Goal: Transaction & Acquisition: Download file/media

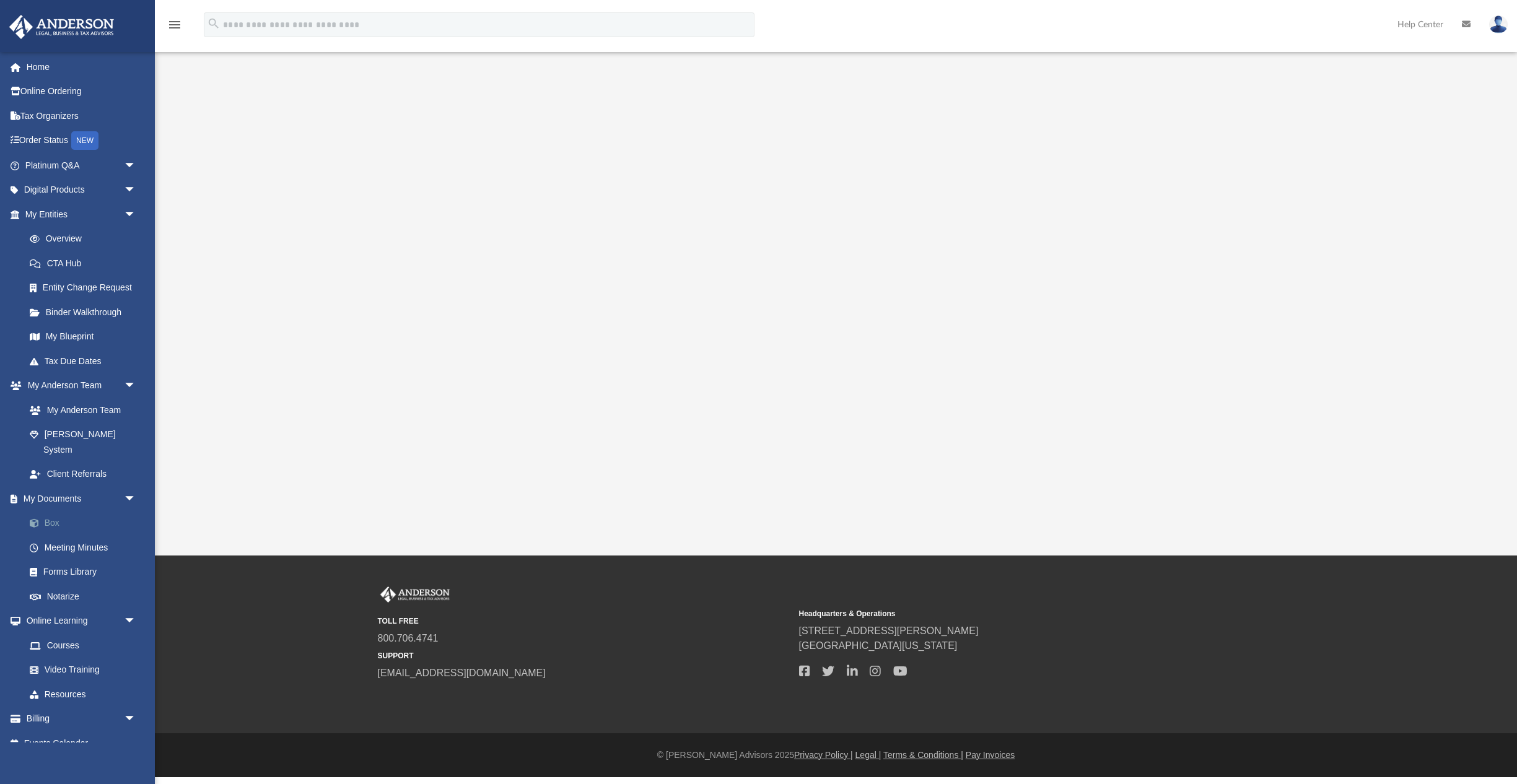
click at [51, 511] on link "Box" at bounding box center [86, 523] width 138 height 25
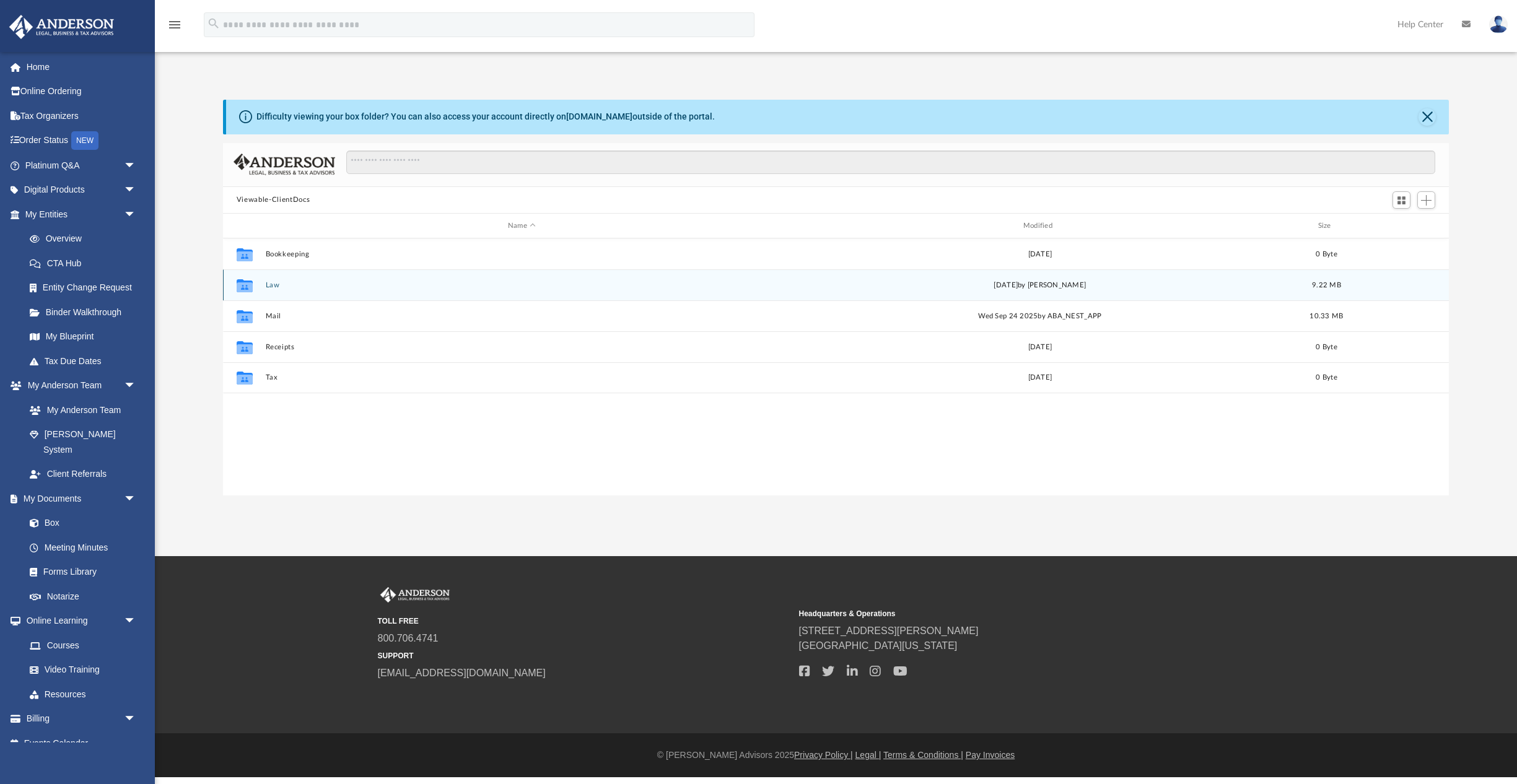
scroll to position [1, 1]
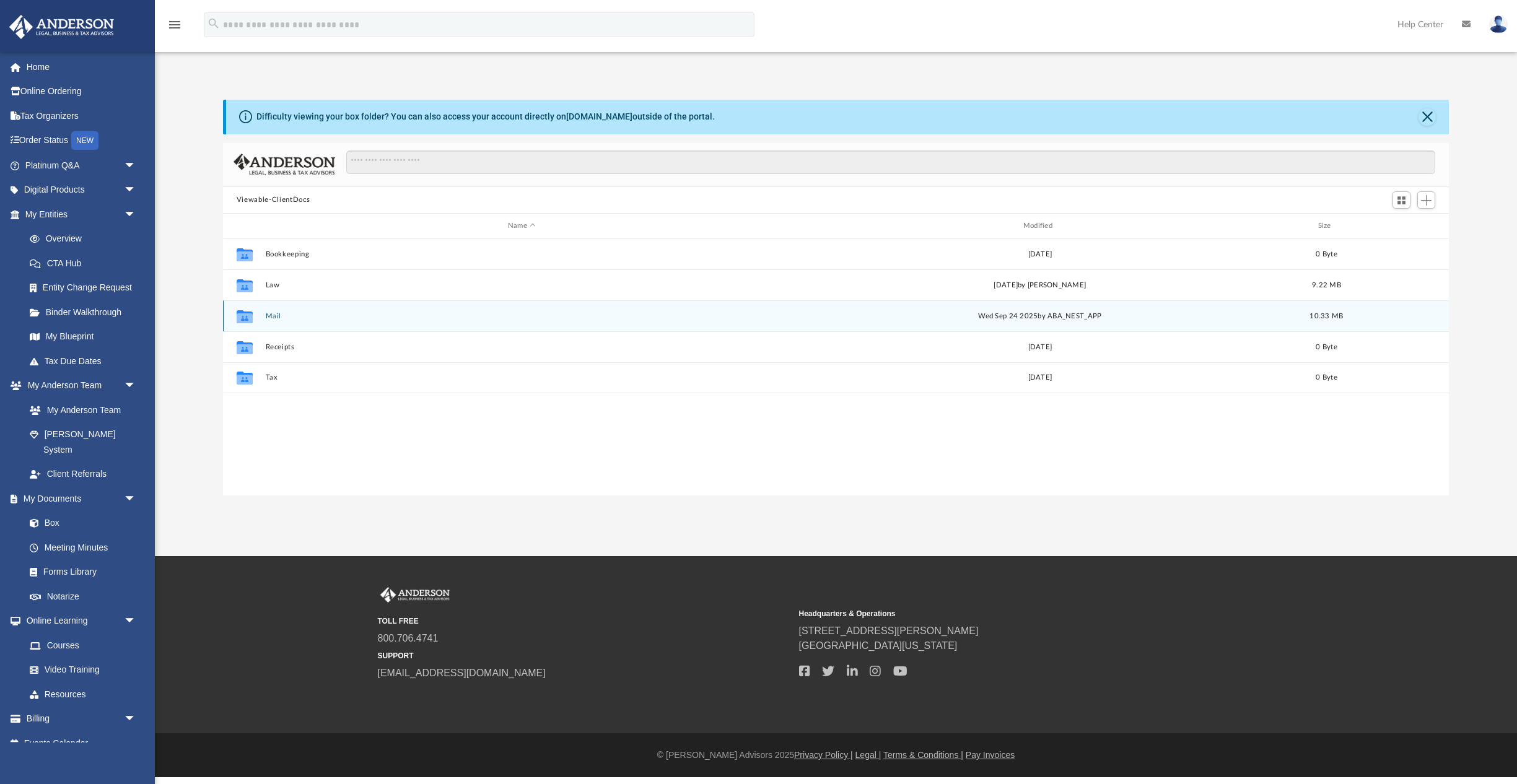
click at [274, 317] on button "Mail" at bounding box center [521, 315] width 512 height 8
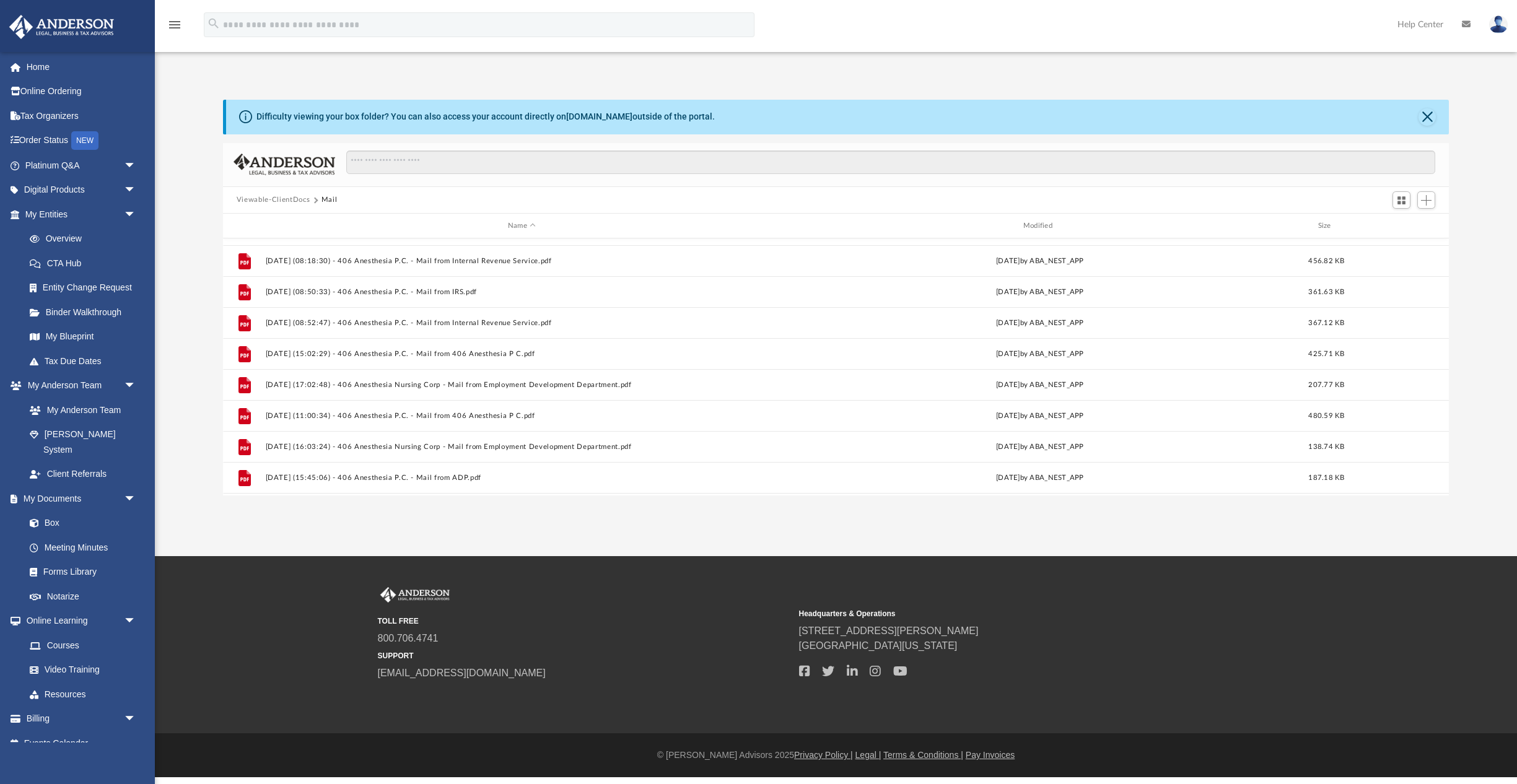
scroll to position [517, 0]
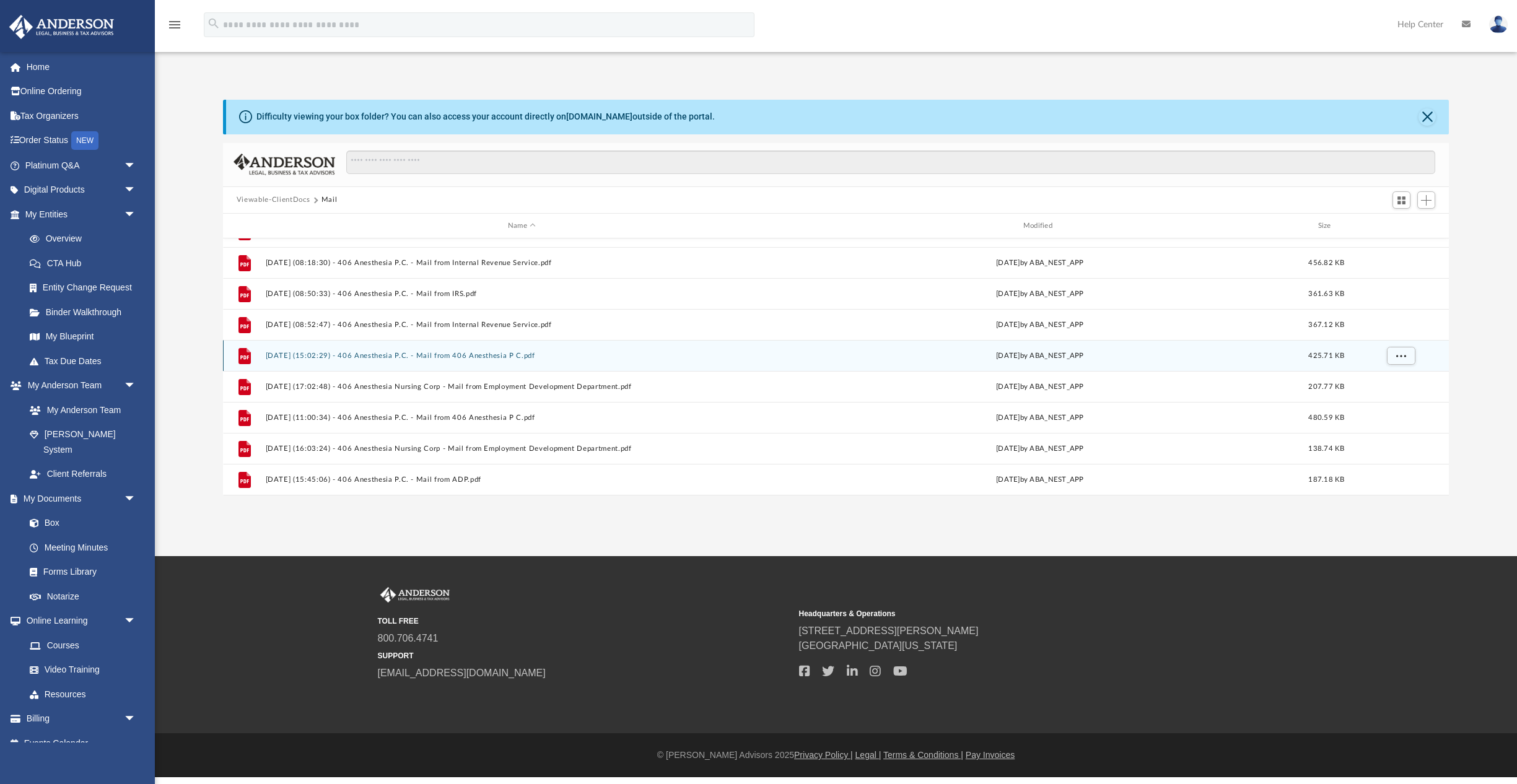
click at [494, 362] on div "File 2025.06.02 (15:02:29) - 406 Anesthesia P.C. - Mail from 406 Anesthesia P C…" at bounding box center [836, 356] width 1225 height 31
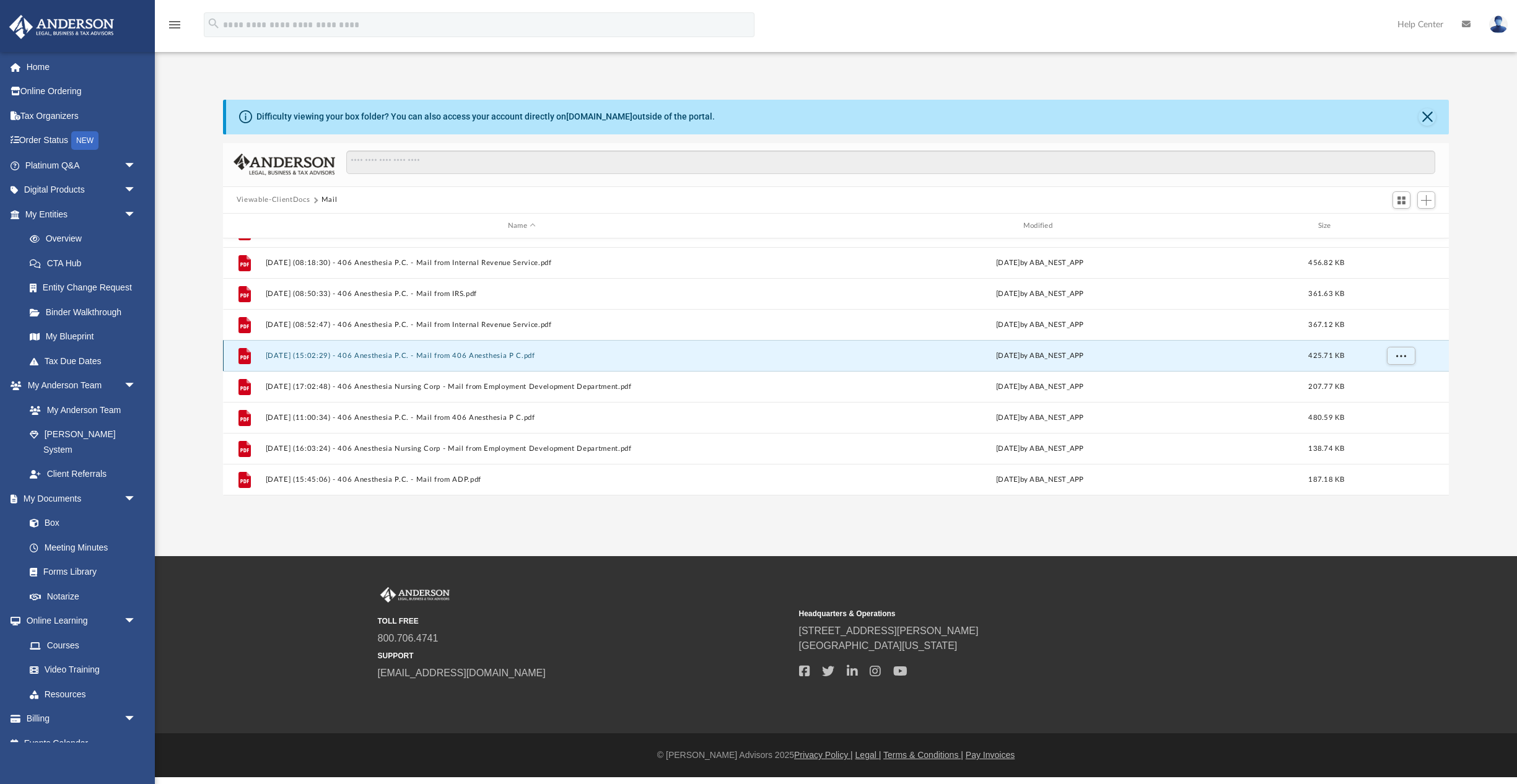
click at [494, 360] on div "File 2025.06.02 (15:02:29) - 406 Anesthesia P.C. - Mail from 406 Anesthesia P C…" at bounding box center [836, 356] width 1225 height 31
click at [690, 370] on div "File 2025.06.02 (15:02:29) - 406 Anesthesia P.C. - Mail from 406 Anesthesia P C…" at bounding box center [836, 356] width 1225 height 31
click at [690, 358] on button "2025.06.02 (15:02:29) - 406 Anesthesia P.C. - Mail from 406 Anesthesia P C.pdf" at bounding box center [521, 355] width 512 height 8
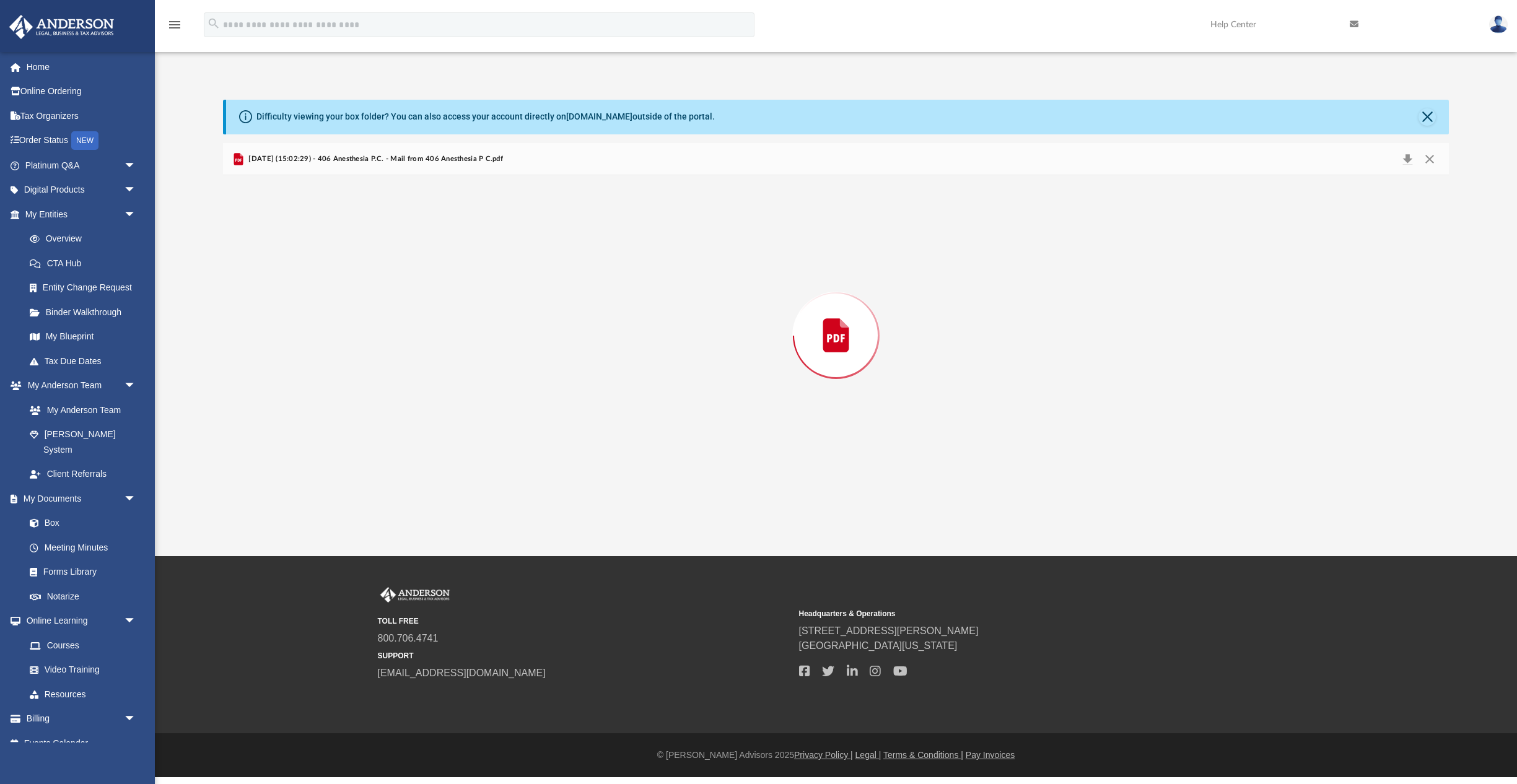
click at [690, 358] on div "Preview" at bounding box center [836, 334] width 1225 height 320
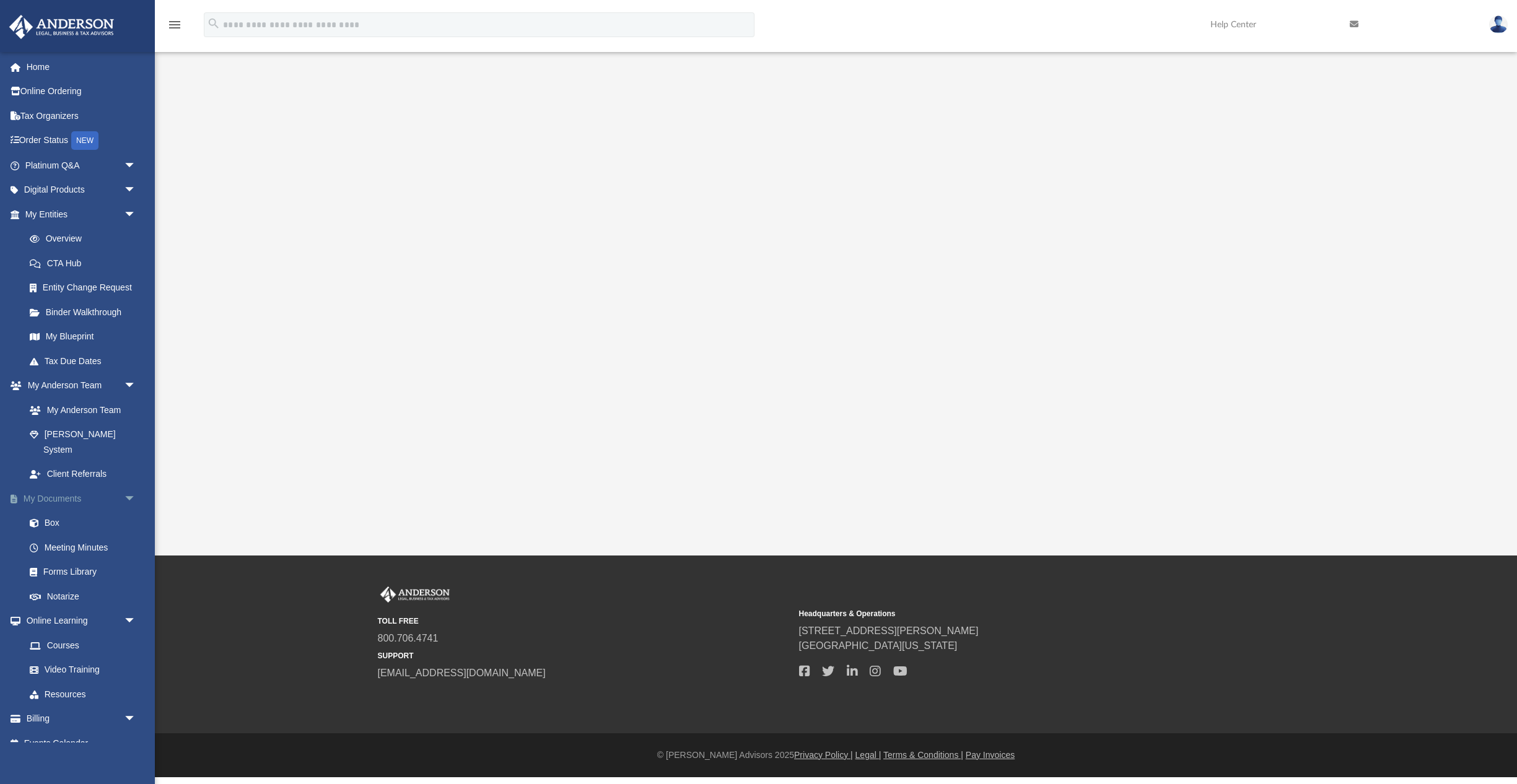
click at [128, 486] on span "arrow_drop_down" at bounding box center [136, 499] width 25 height 25
click at [128, 486] on span "arrow_drop_up" at bounding box center [136, 499] width 25 height 25
click at [63, 486] on link "My Documents arrow_drop_down" at bounding box center [81, 498] width 146 height 25
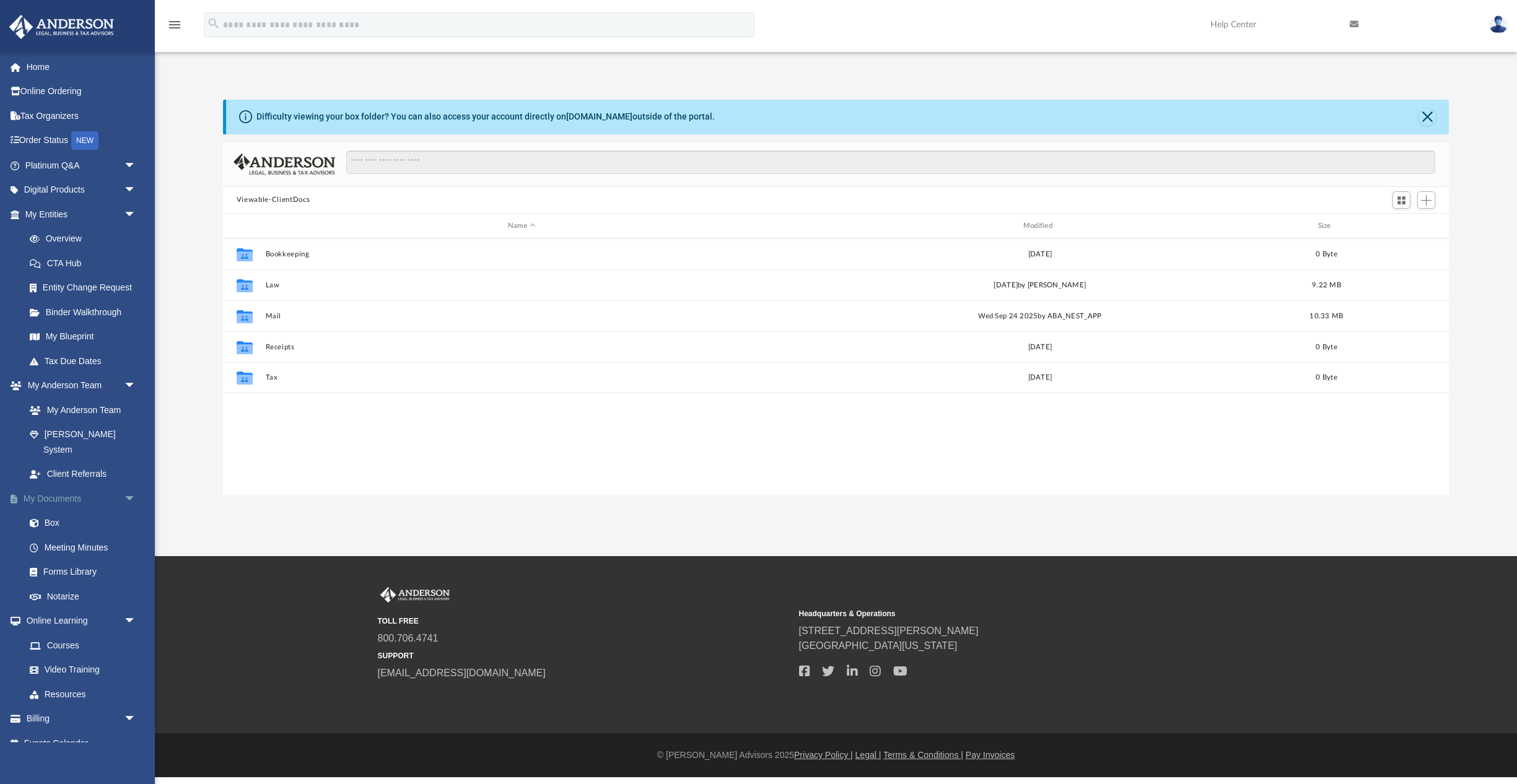
scroll to position [282, 1225]
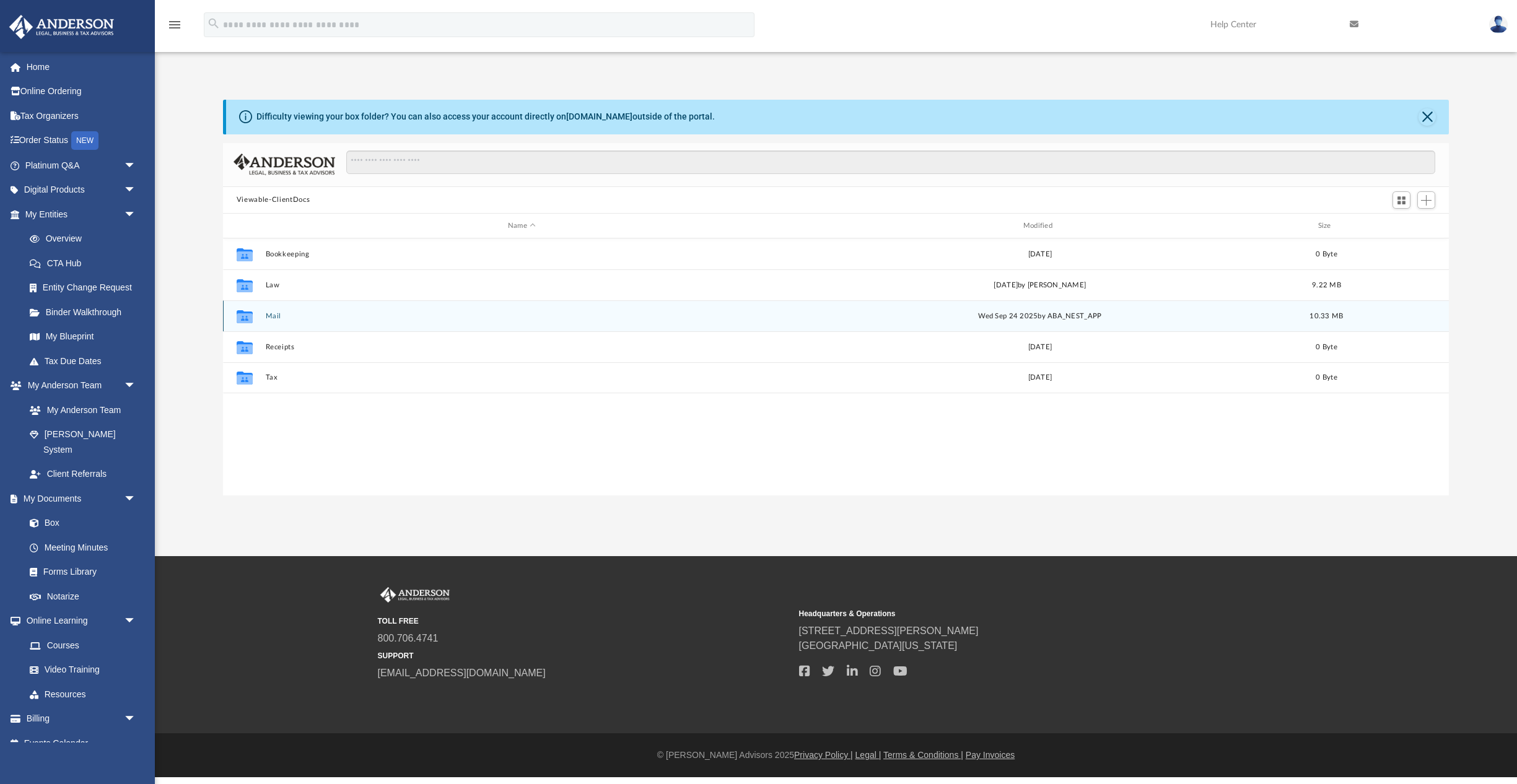
click at [283, 315] on button "Mail" at bounding box center [521, 315] width 512 height 8
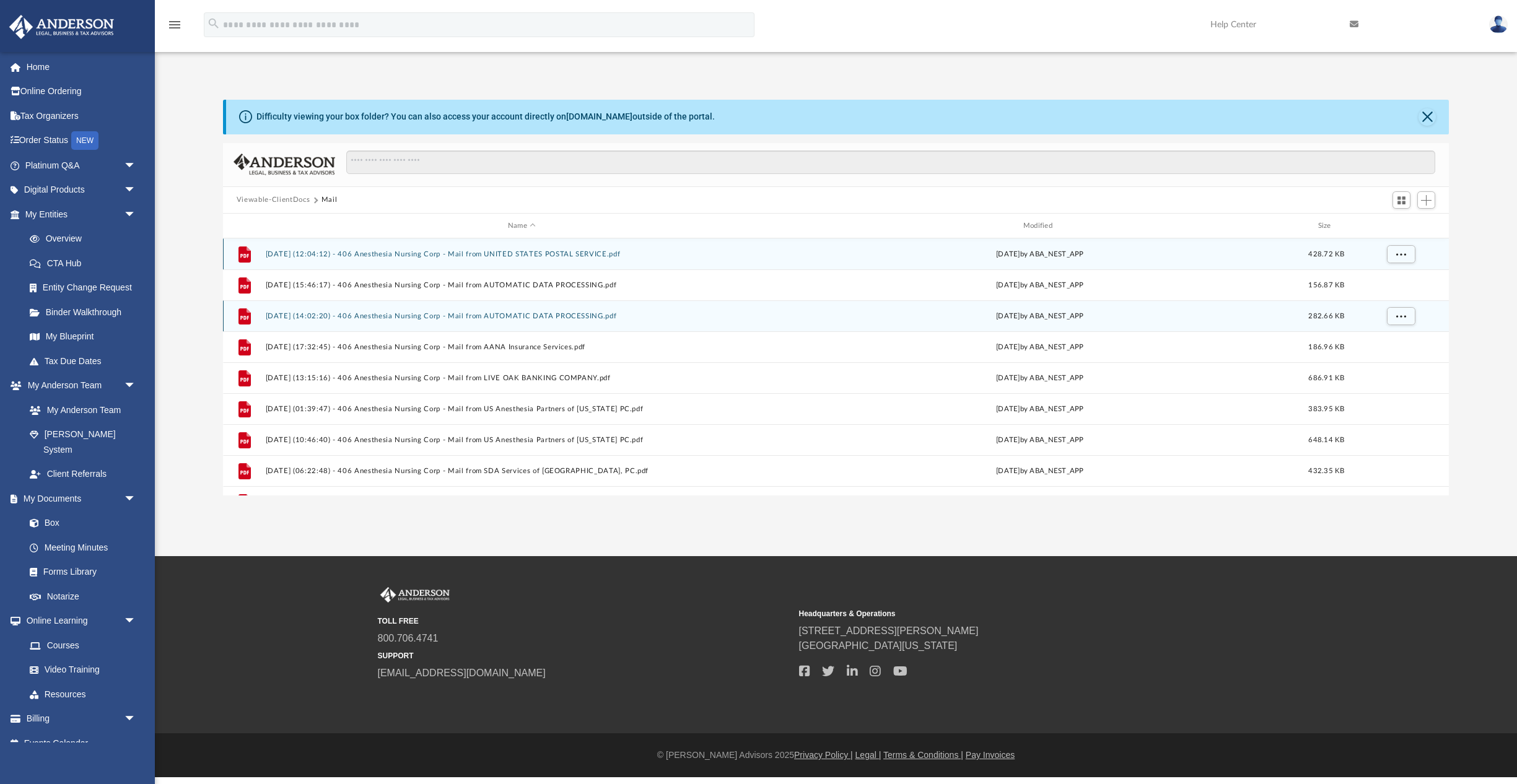
click at [533, 255] on button "2024.12.31 (12:04:12) - 406 Anesthesia Nursing Corp - Mail from UNITED STATES P…" at bounding box center [521, 253] width 512 height 8
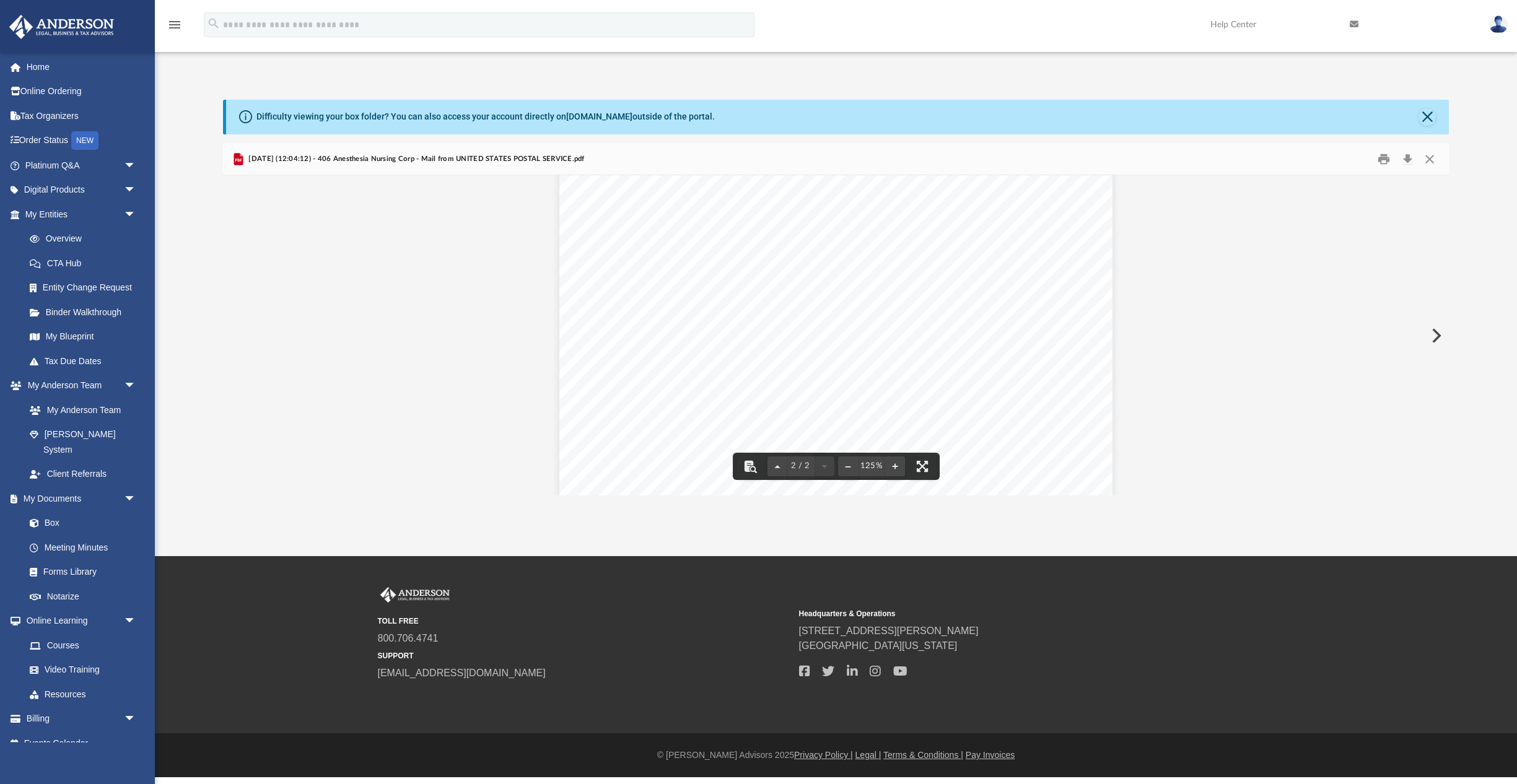
scroll to position [989, 0]
click at [1432, 114] on button "Close" at bounding box center [1427, 117] width 18 height 18
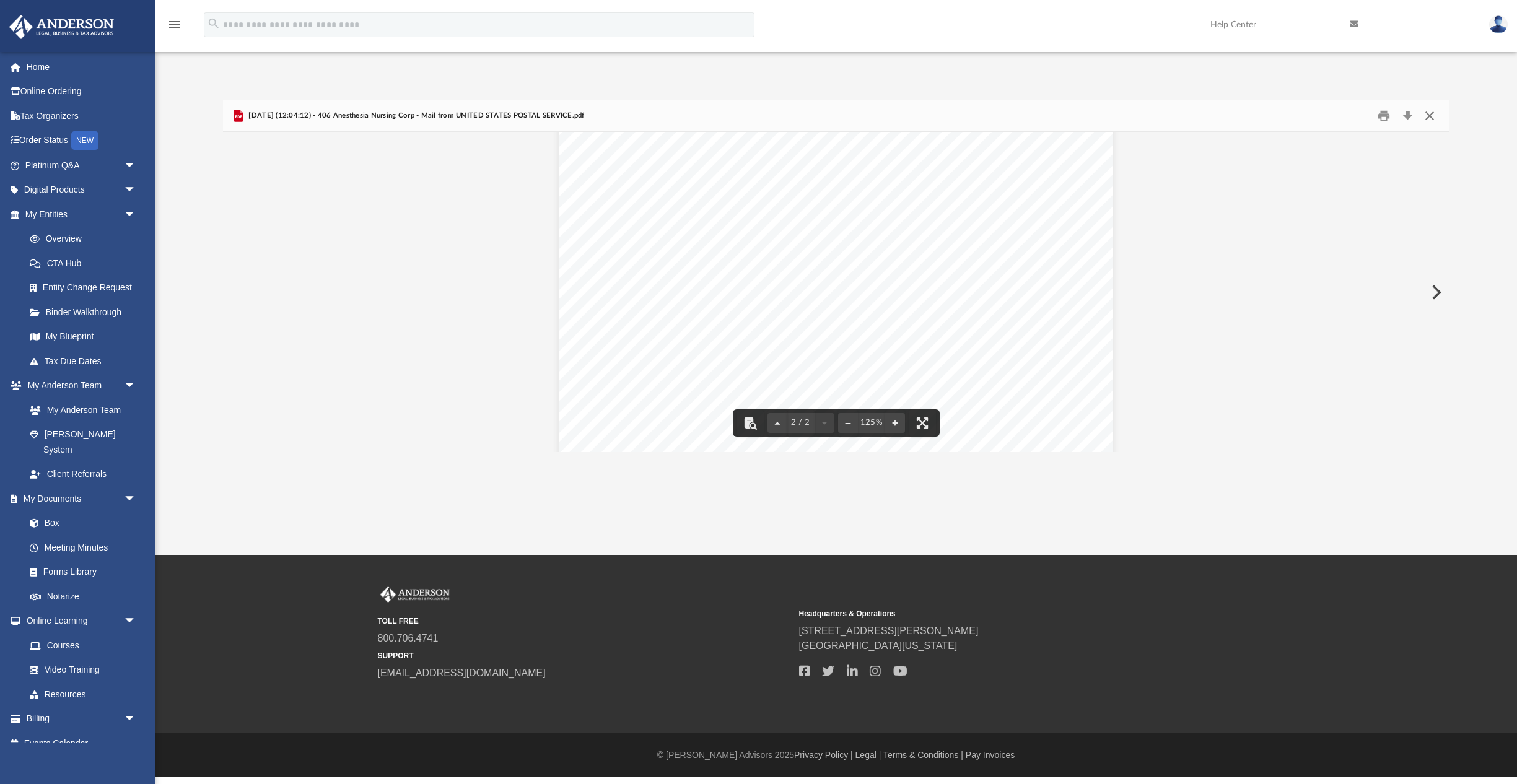
click at [1429, 114] on button "Close" at bounding box center [1429, 115] width 23 height 19
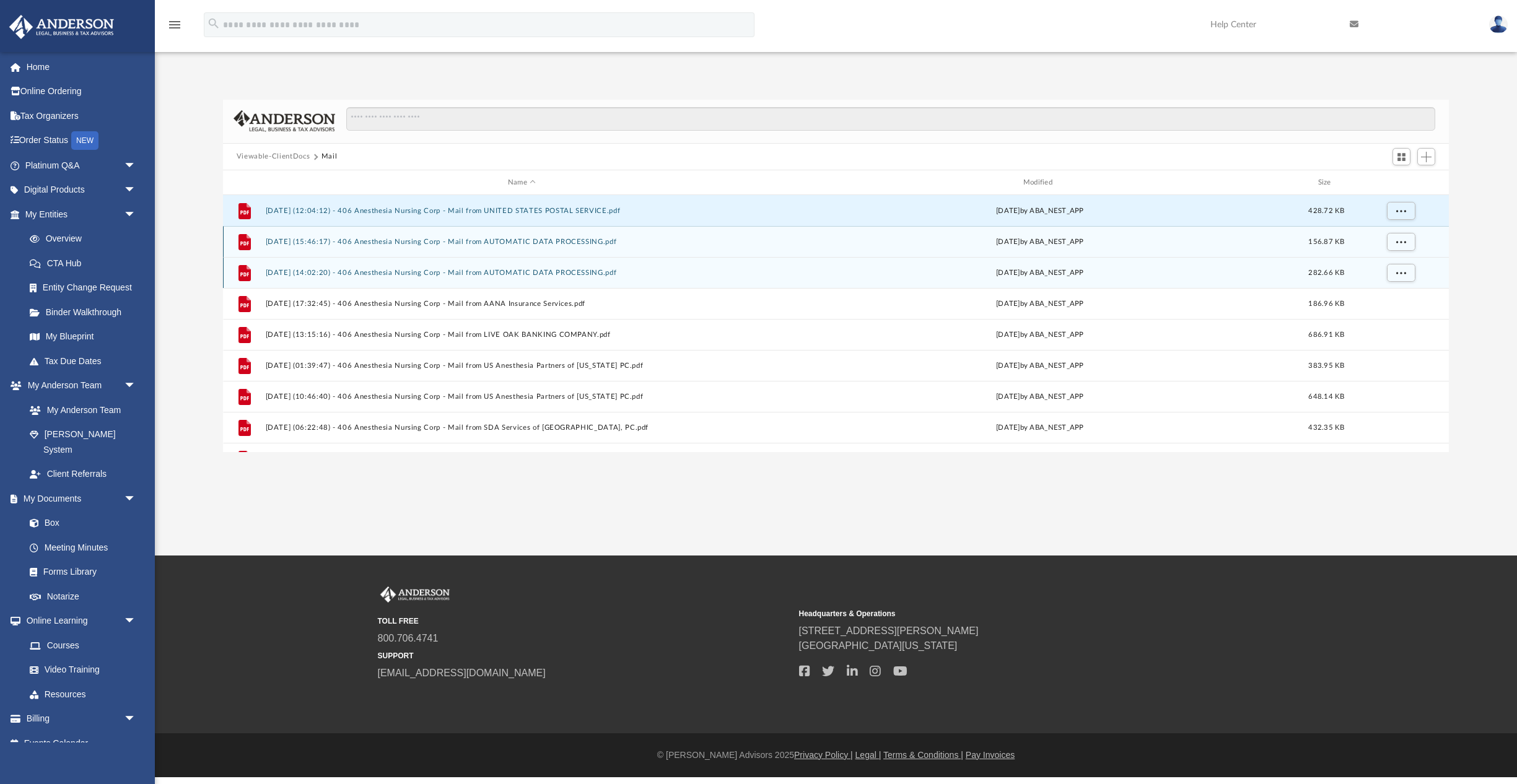
click at [1028, 243] on div "Fri Jan 3 2025 by ABA_NEST_APP" at bounding box center [1040, 242] width 512 height 11
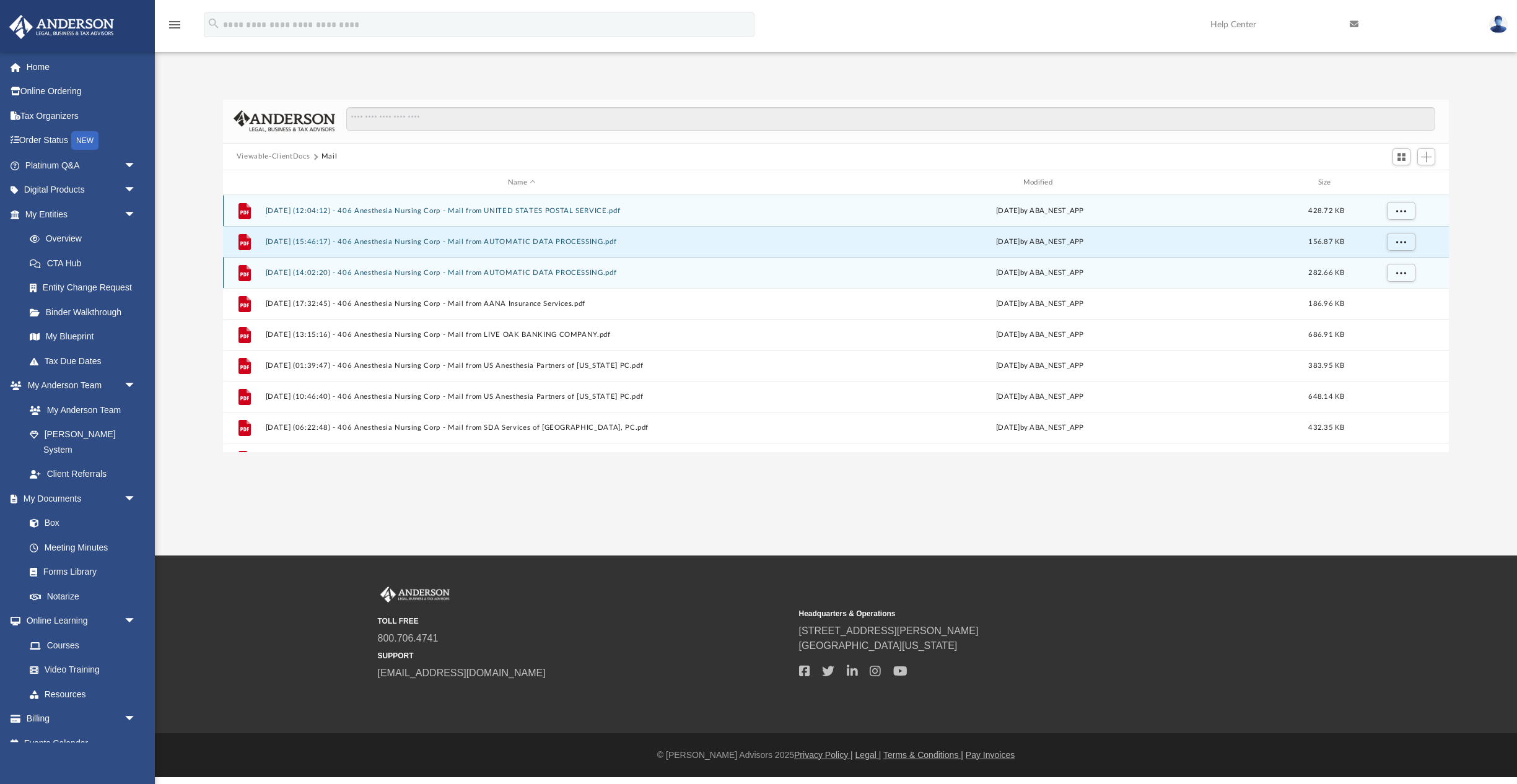
click at [1314, 219] on div "File 2024.12.31 (12:04:12) - 406 Anesthesia Nursing Corp - Mail from UNITED STA…" at bounding box center [836, 210] width 1225 height 31
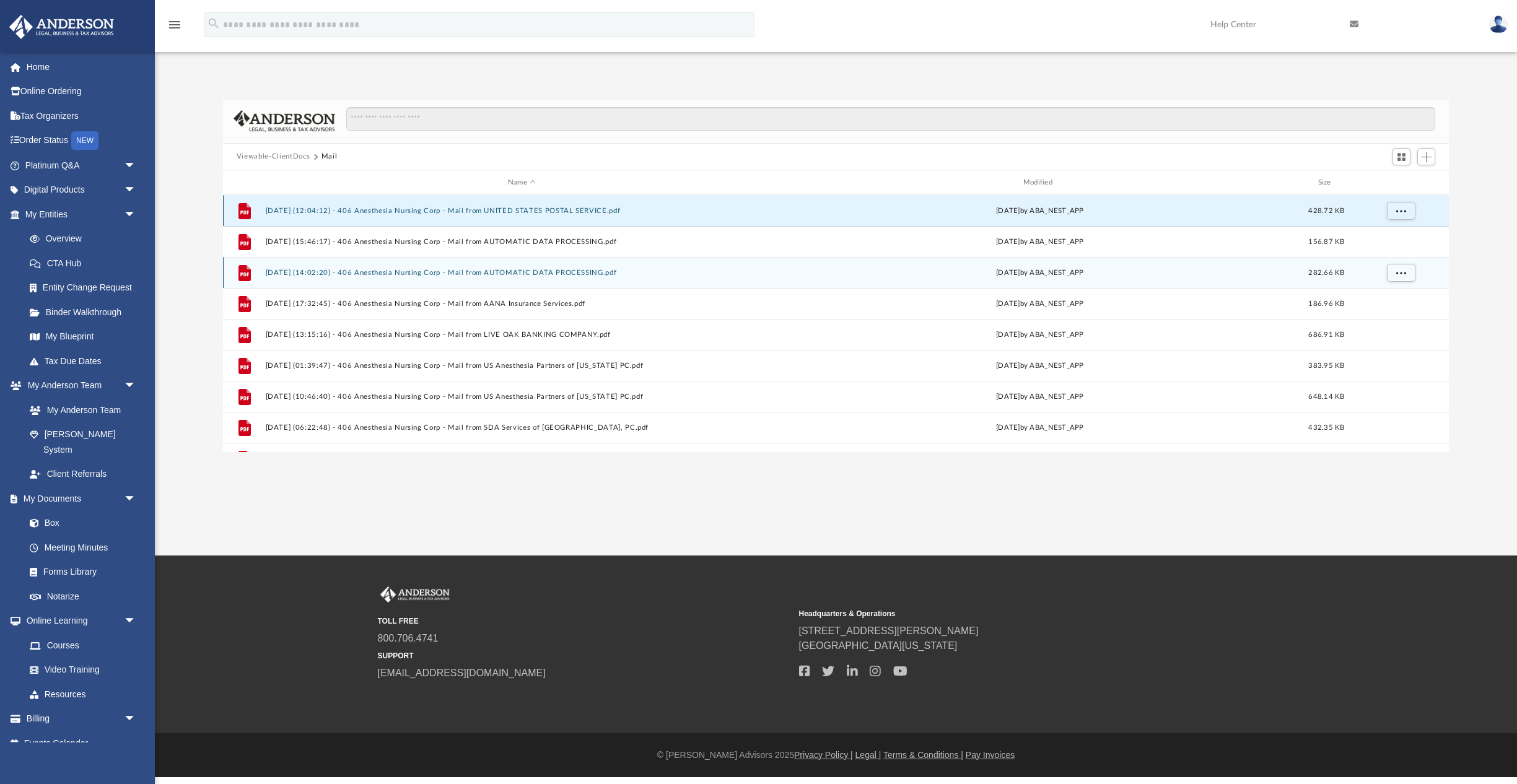
click at [1314, 219] on div "File 2024.12.31 (12:04:12) - 406 Anesthesia Nursing Corp - Mail from UNITED STA…" at bounding box center [836, 210] width 1225 height 31
click at [623, 212] on button "2024.12.31 (12:04:12) - 406 Anesthesia Nursing Corp - Mail from UNITED STATES P…" at bounding box center [521, 210] width 512 height 8
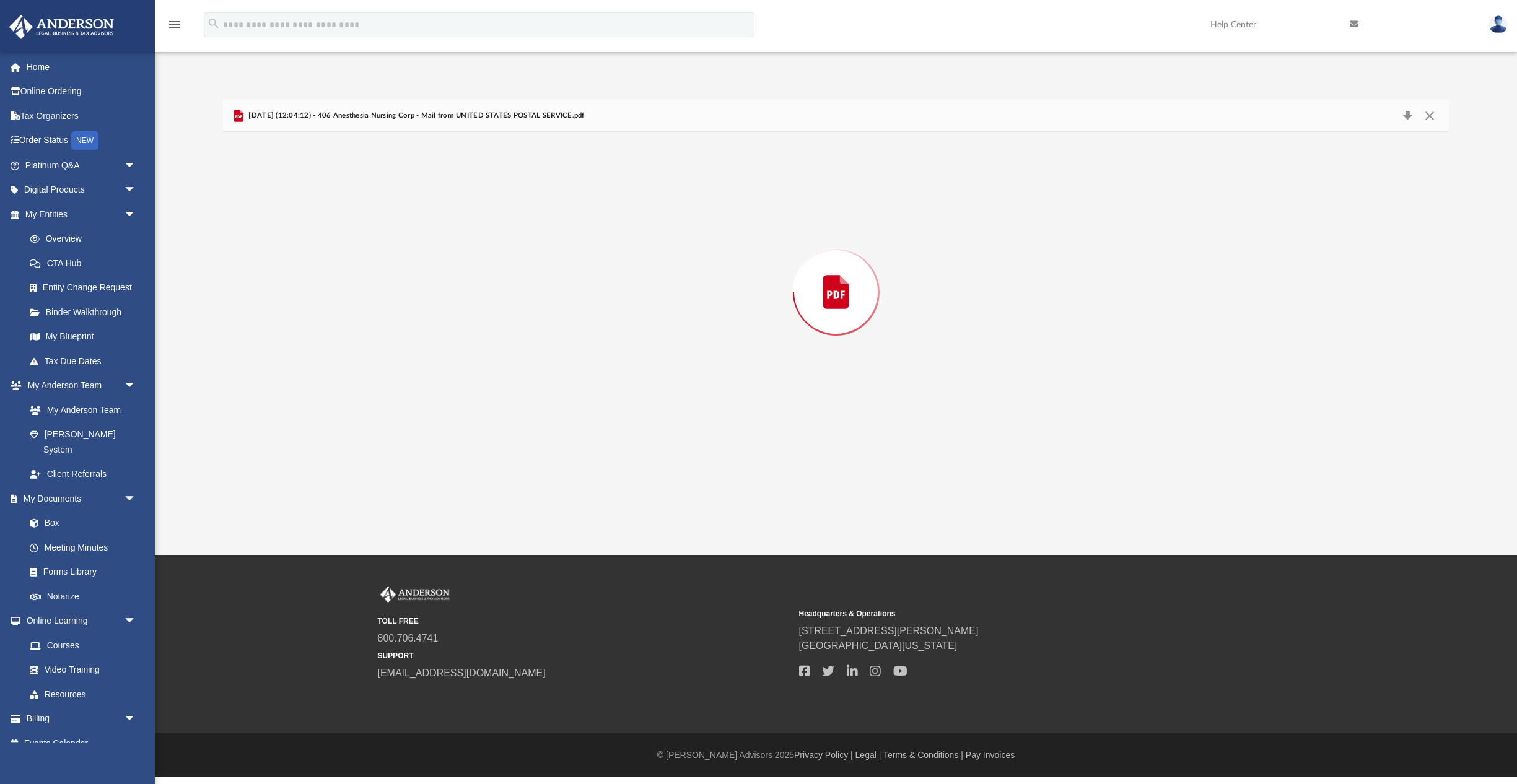
click at [623, 212] on div "Preview" at bounding box center [836, 291] width 1225 height 320
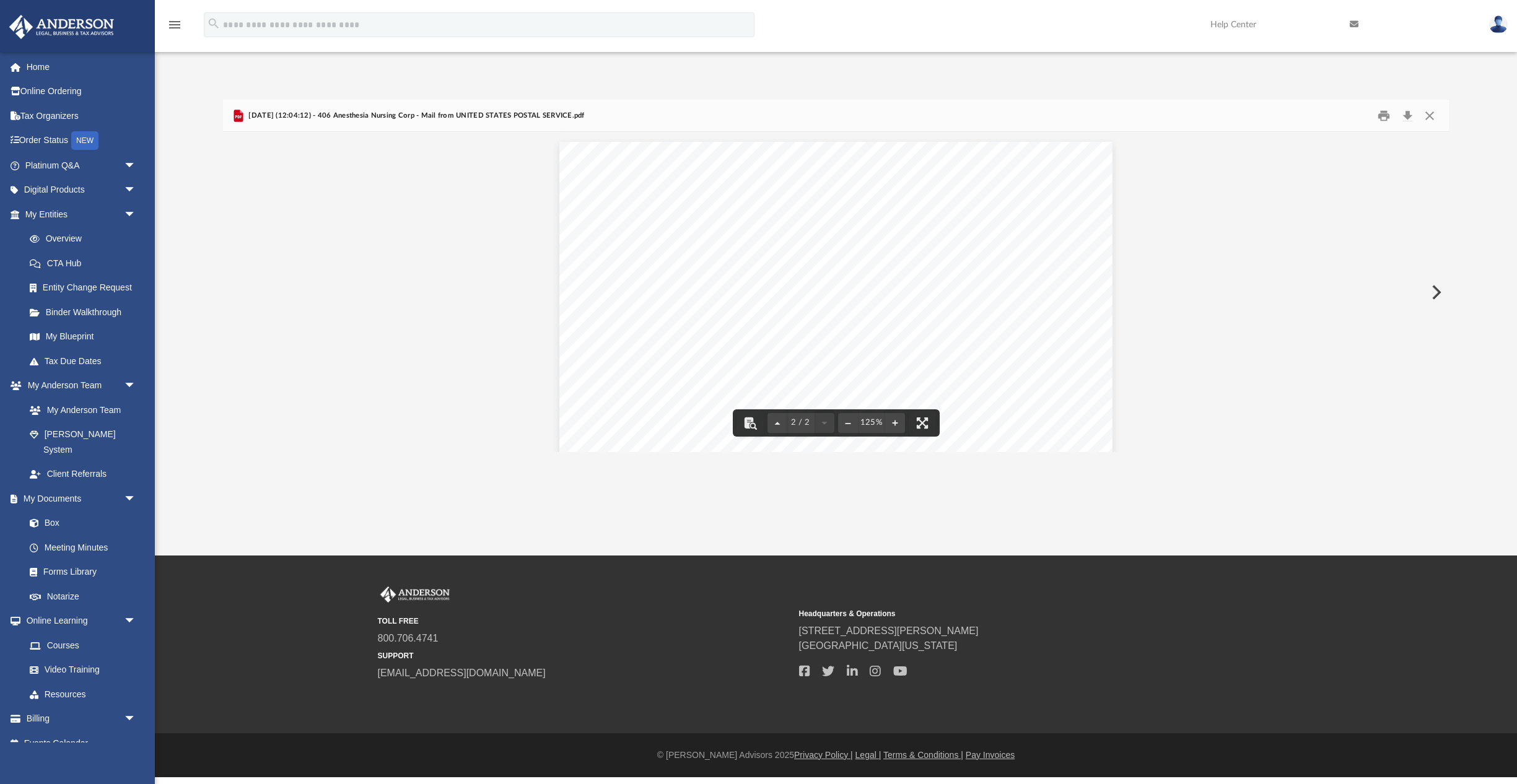
click at [1436, 289] on button "Preview" at bounding box center [1434, 292] width 28 height 35
click at [1438, 290] on button "Preview" at bounding box center [1434, 292] width 28 height 35
click at [1431, 292] on button "Preview" at bounding box center [1434, 292] width 28 height 35
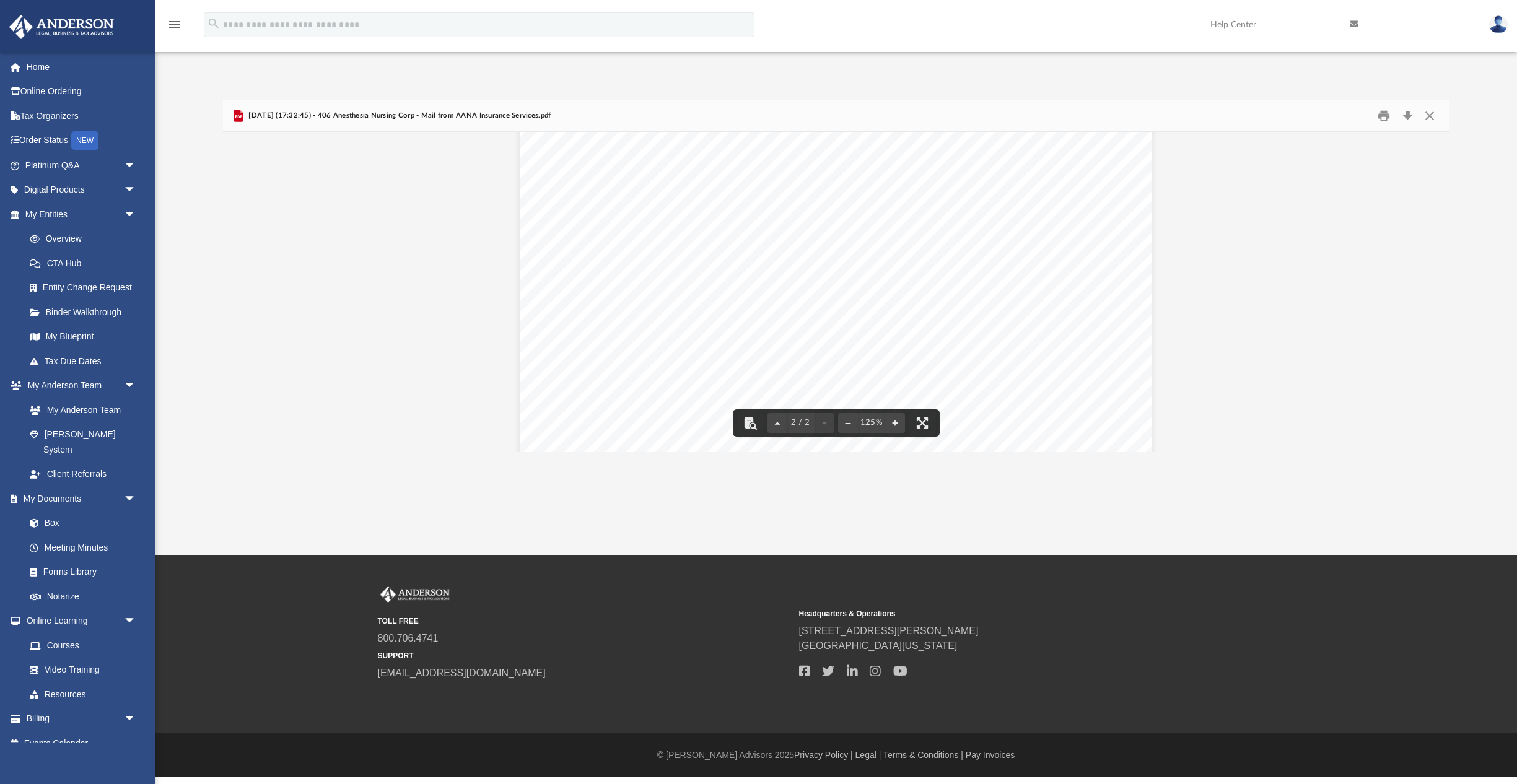
scroll to position [863, 0]
click at [1437, 287] on button "Preview" at bounding box center [1434, 292] width 28 height 35
click at [1432, 290] on button "Preview" at bounding box center [1434, 292] width 28 height 35
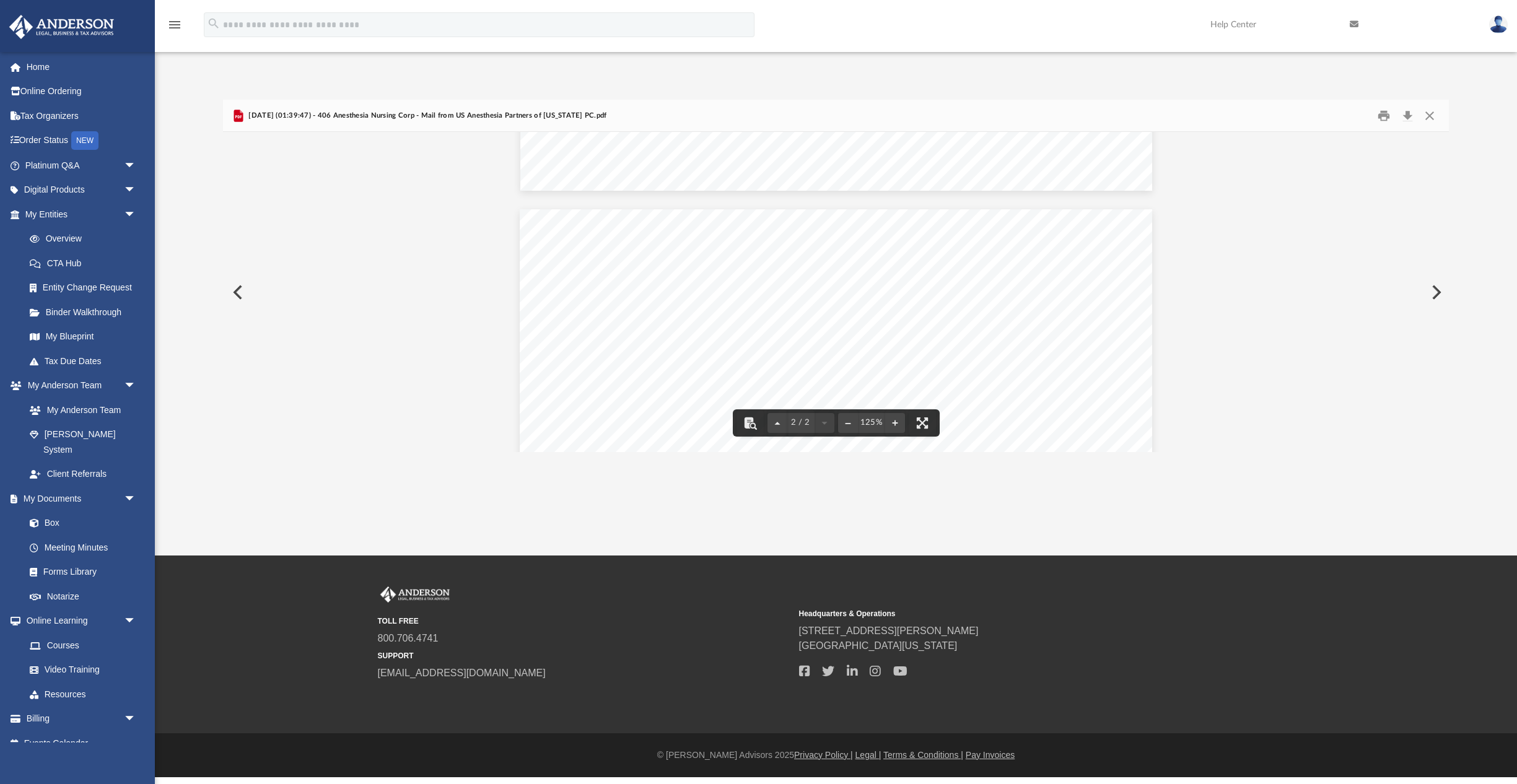
click at [1437, 284] on button "Preview" at bounding box center [1434, 292] width 28 height 35
click at [1437, 288] on button "Preview" at bounding box center [1434, 292] width 28 height 35
click at [1439, 287] on button "Preview" at bounding box center [1434, 292] width 28 height 35
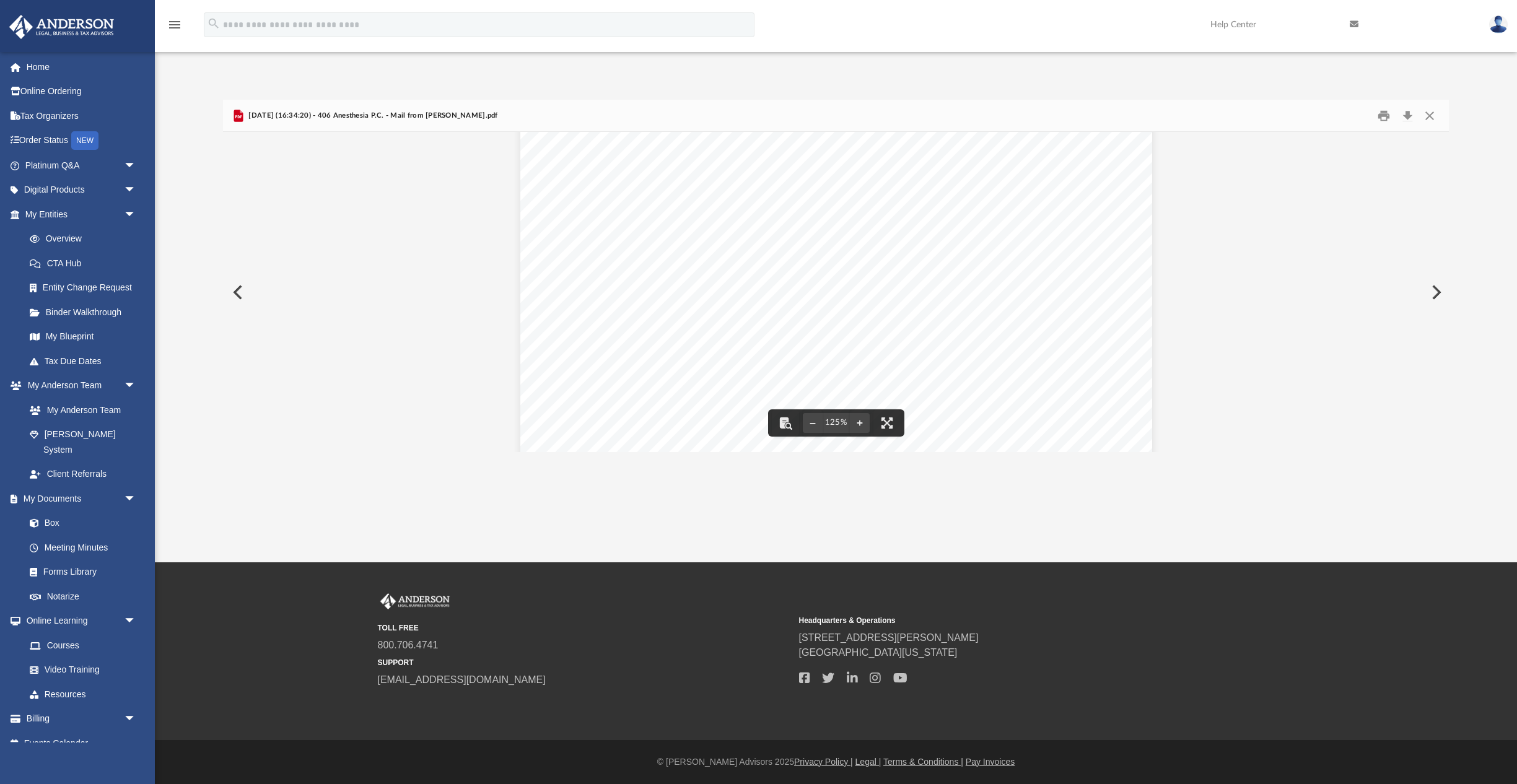
scroll to position [176, 0]
click at [1410, 116] on button "Download" at bounding box center [1407, 115] width 23 height 19
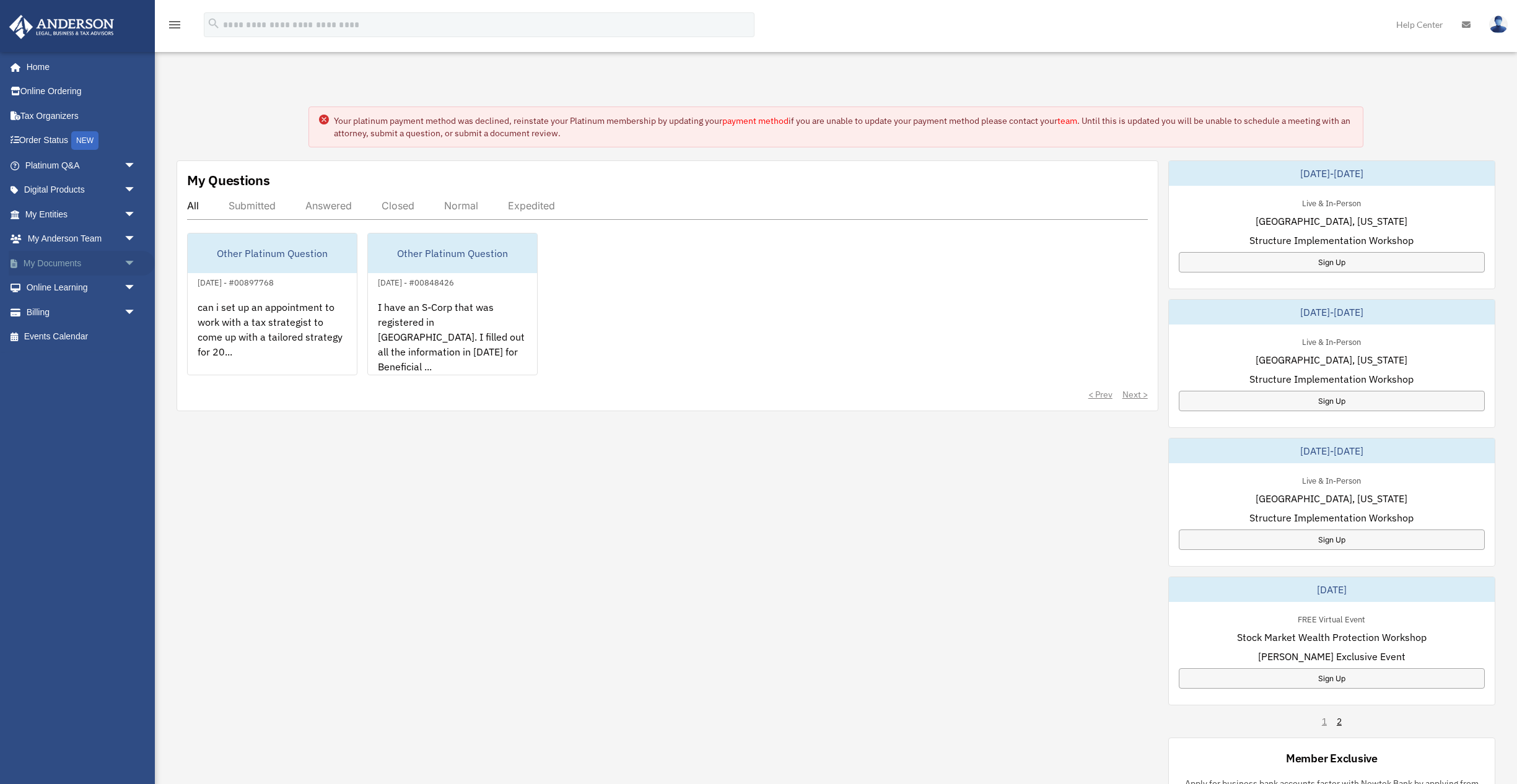
click at [49, 264] on link "My Documents arrow_drop_down" at bounding box center [81, 263] width 146 height 25
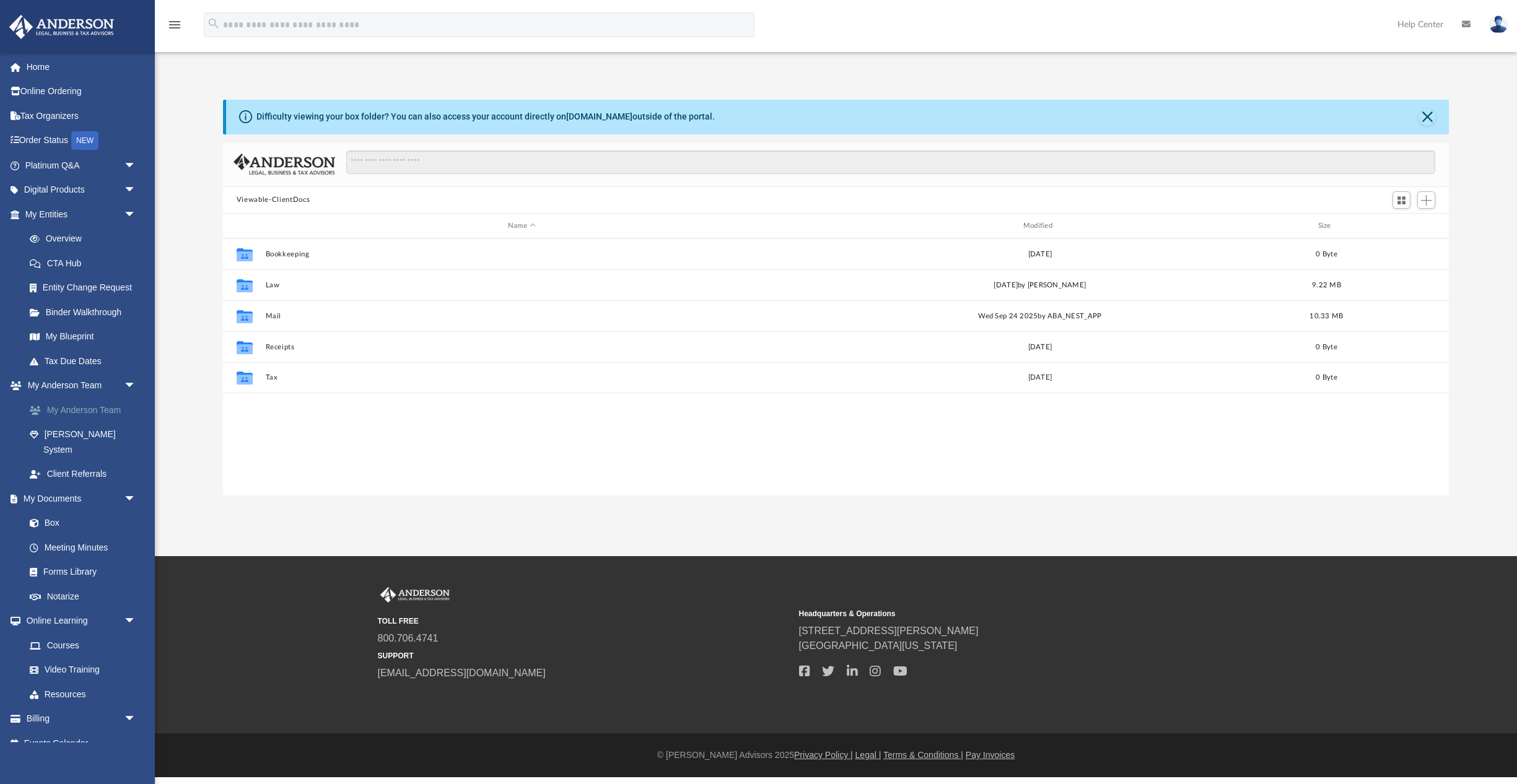
scroll to position [282, 1225]
click at [51, 511] on link "Box" at bounding box center [86, 523] width 138 height 25
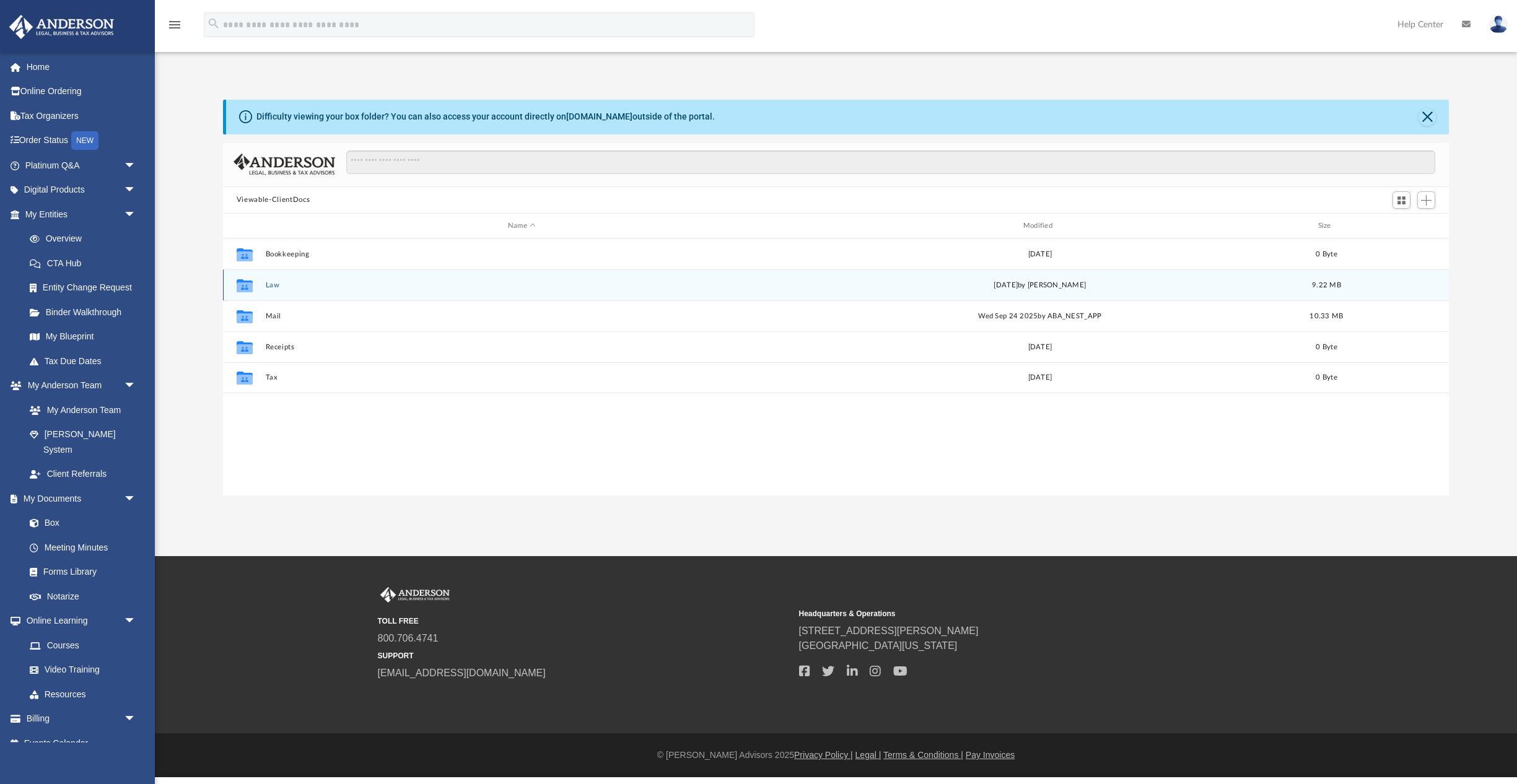
click at [274, 278] on div "Collaborated Folder Law Fri Sep 26 2025 by Paul Asenjo 9.22 MB" at bounding box center [836, 285] width 1225 height 31
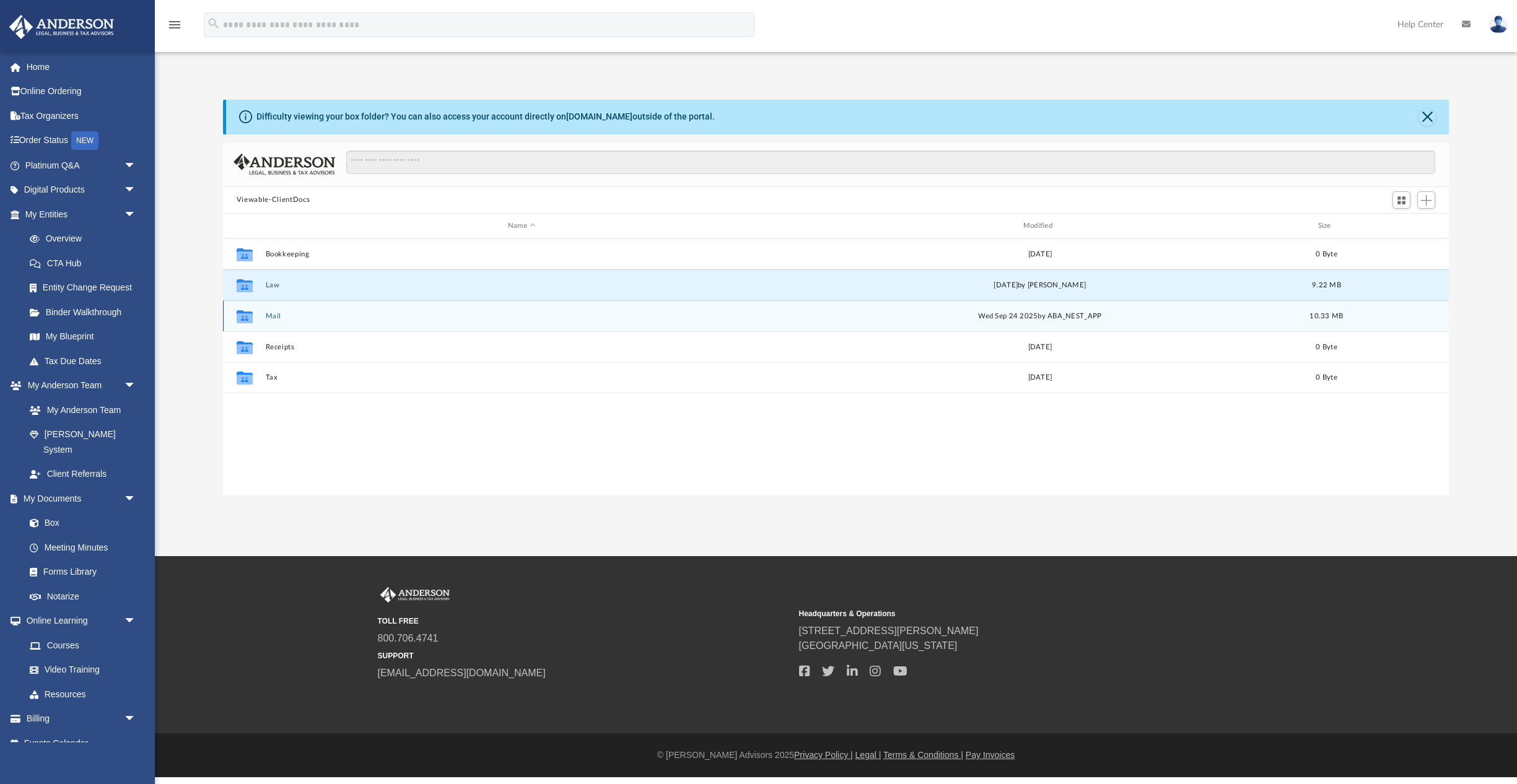
click at [274, 327] on div "Collaborated Folder Mail Wed Sep 24 2025 by ABA_NEST_APP 10.33 MB" at bounding box center [836, 316] width 1225 height 31
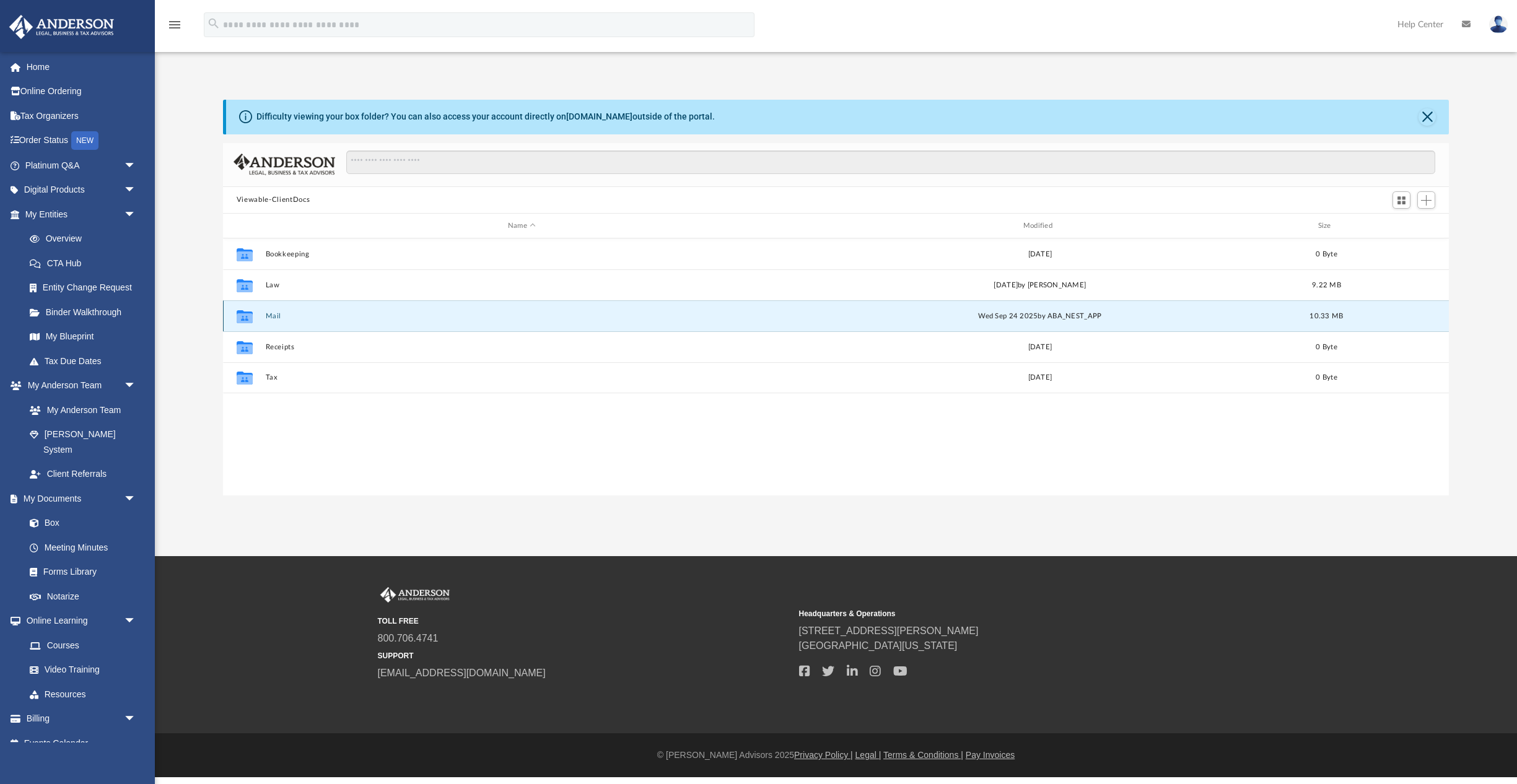
click at [273, 320] on div "Collaborated Folder Mail Wed Sep 24 2025 by ABA_NEST_APP 10.33 MB" at bounding box center [836, 316] width 1225 height 31
click at [276, 315] on button "Mail" at bounding box center [521, 315] width 512 height 8
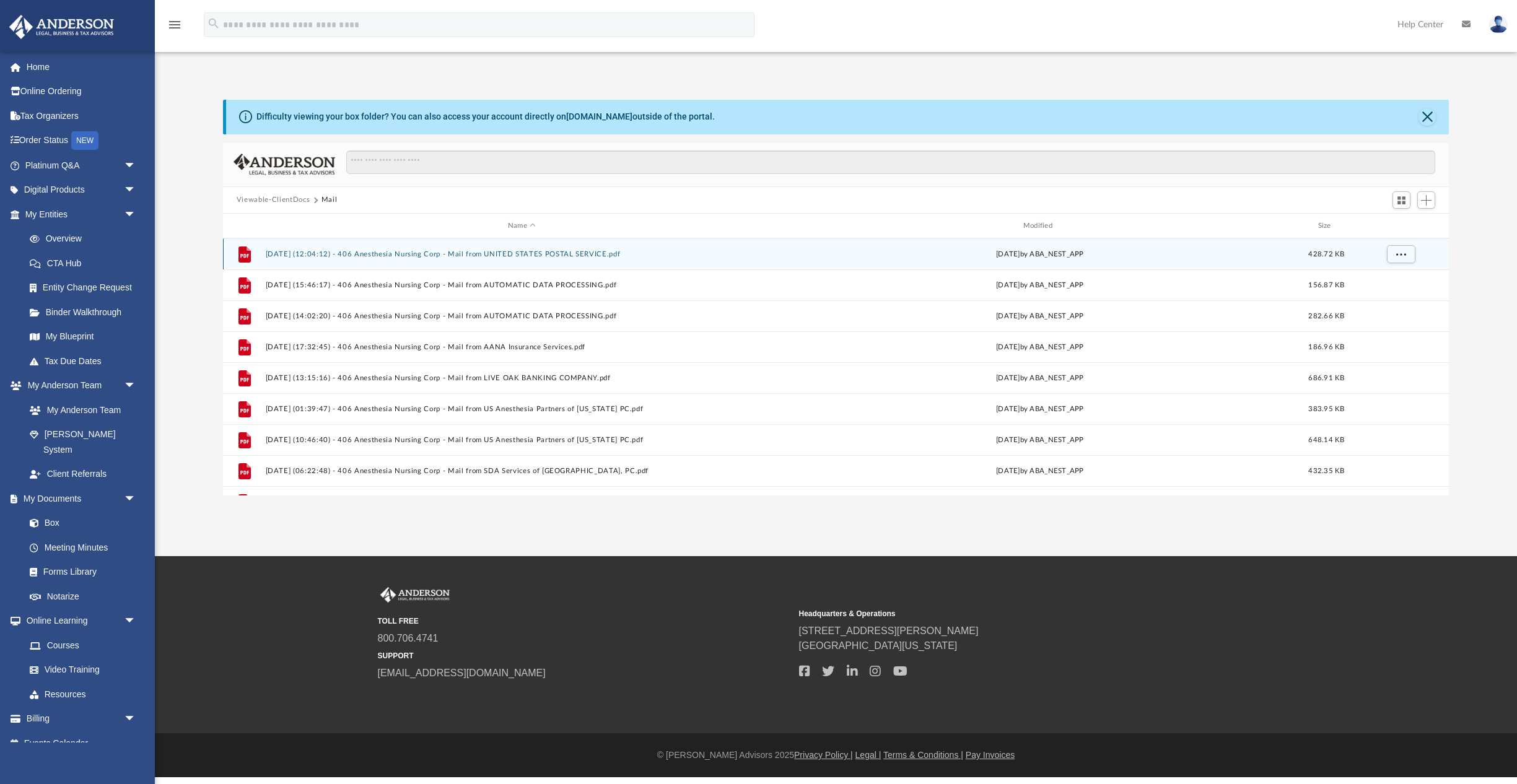
click at [536, 257] on button "2024.12.31 (12:04:12) - 406 Anesthesia Nursing Corp - Mail from UNITED STATES P…" at bounding box center [521, 253] width 512 height 8
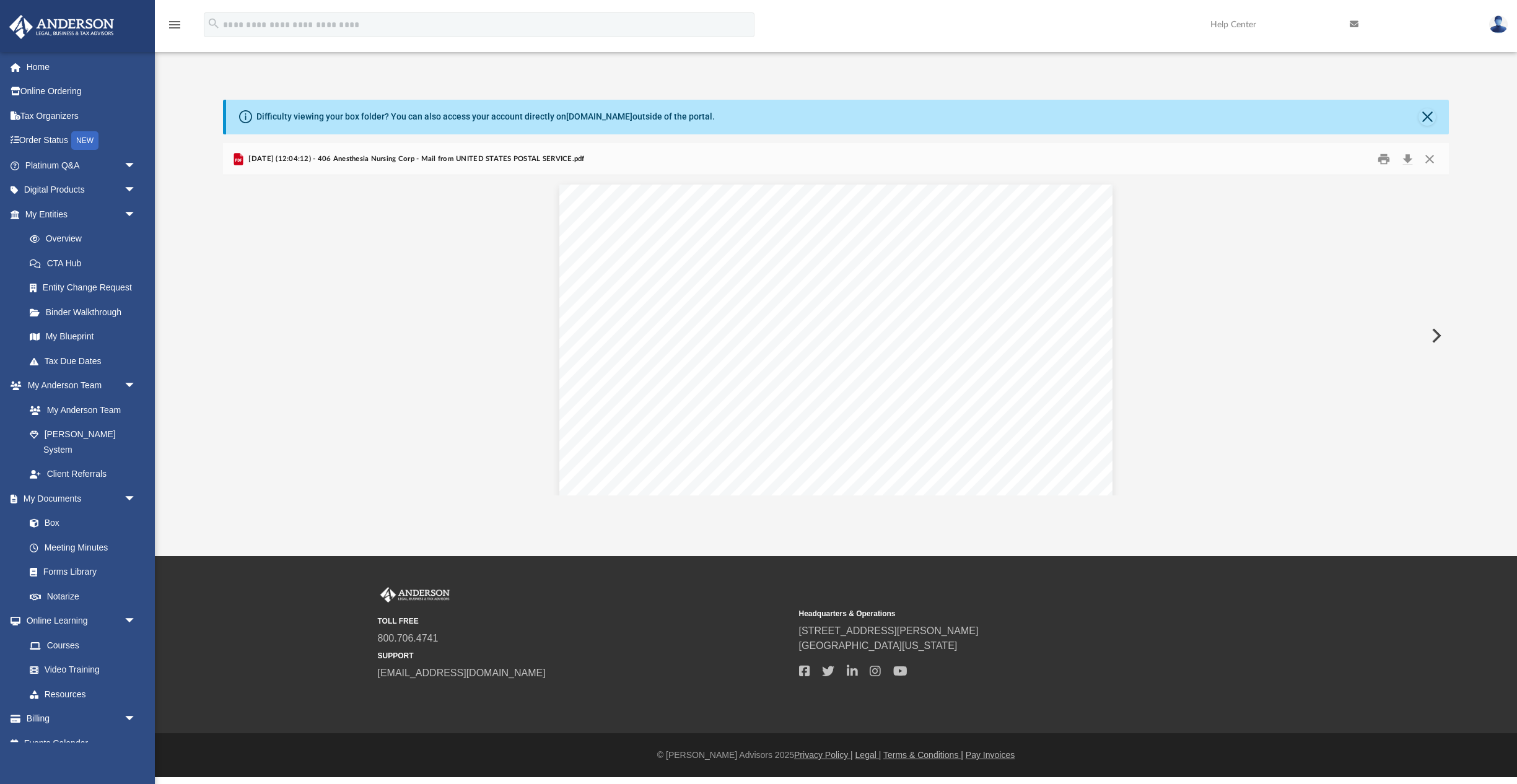
scroll to position [840, 0]
click at [1439, 333] on button "Preview" at bounding box center [1434, 335] width 28 height 35
click at [1437, 330] on button "Preview" at bounding box center [1434, 335] width 28 height 35
click at [1434, 335] on button "Preview" at bounding box center [1434, 335] width 28 height 35
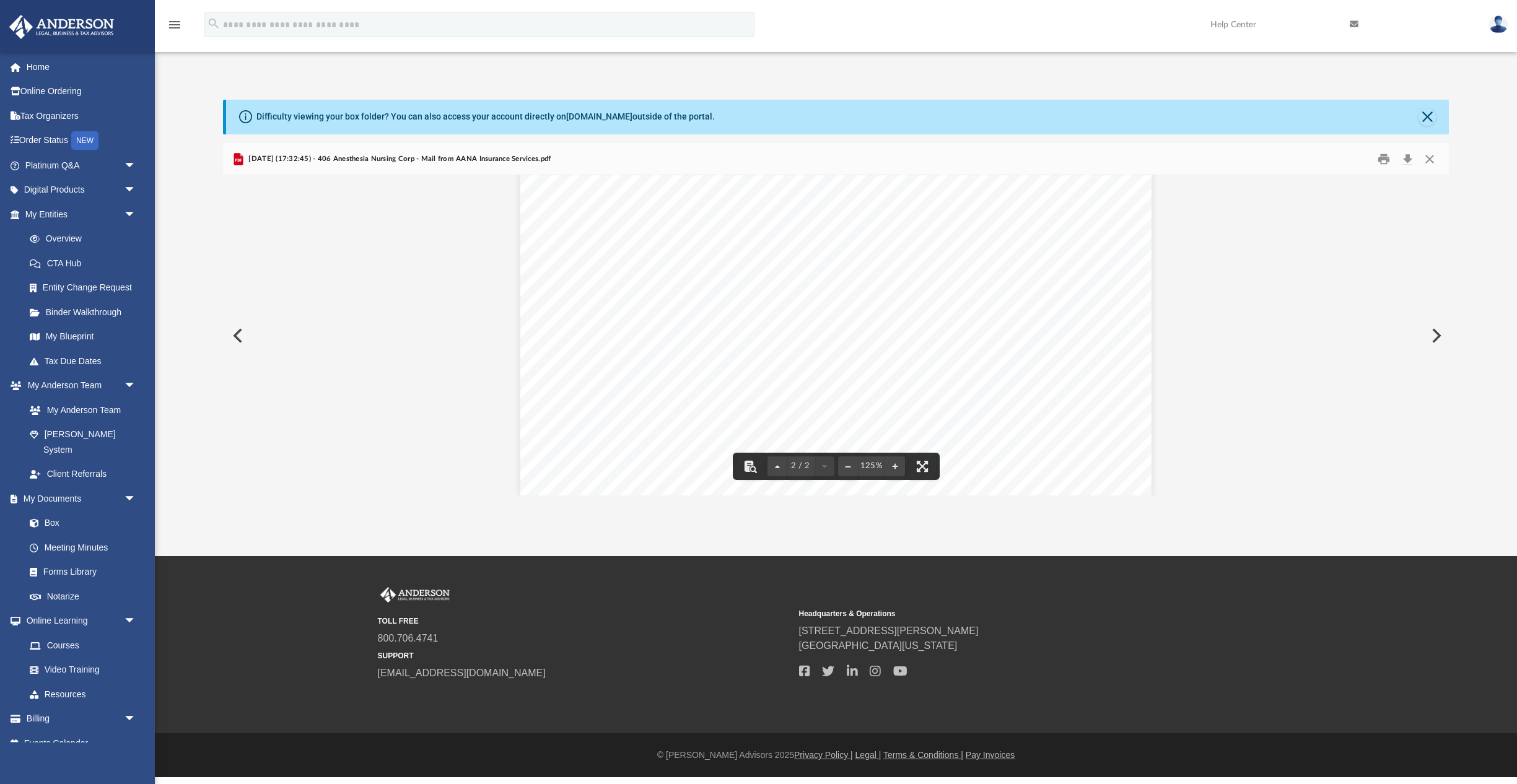
scroll to position [867, 0]
click at [1434, 330] on button "Preview" at bounding box center [1434, 335] width 28 height 35
click at [1432, 332] on button "Preview" at bounding box center [1434, 335] width 28 height 35
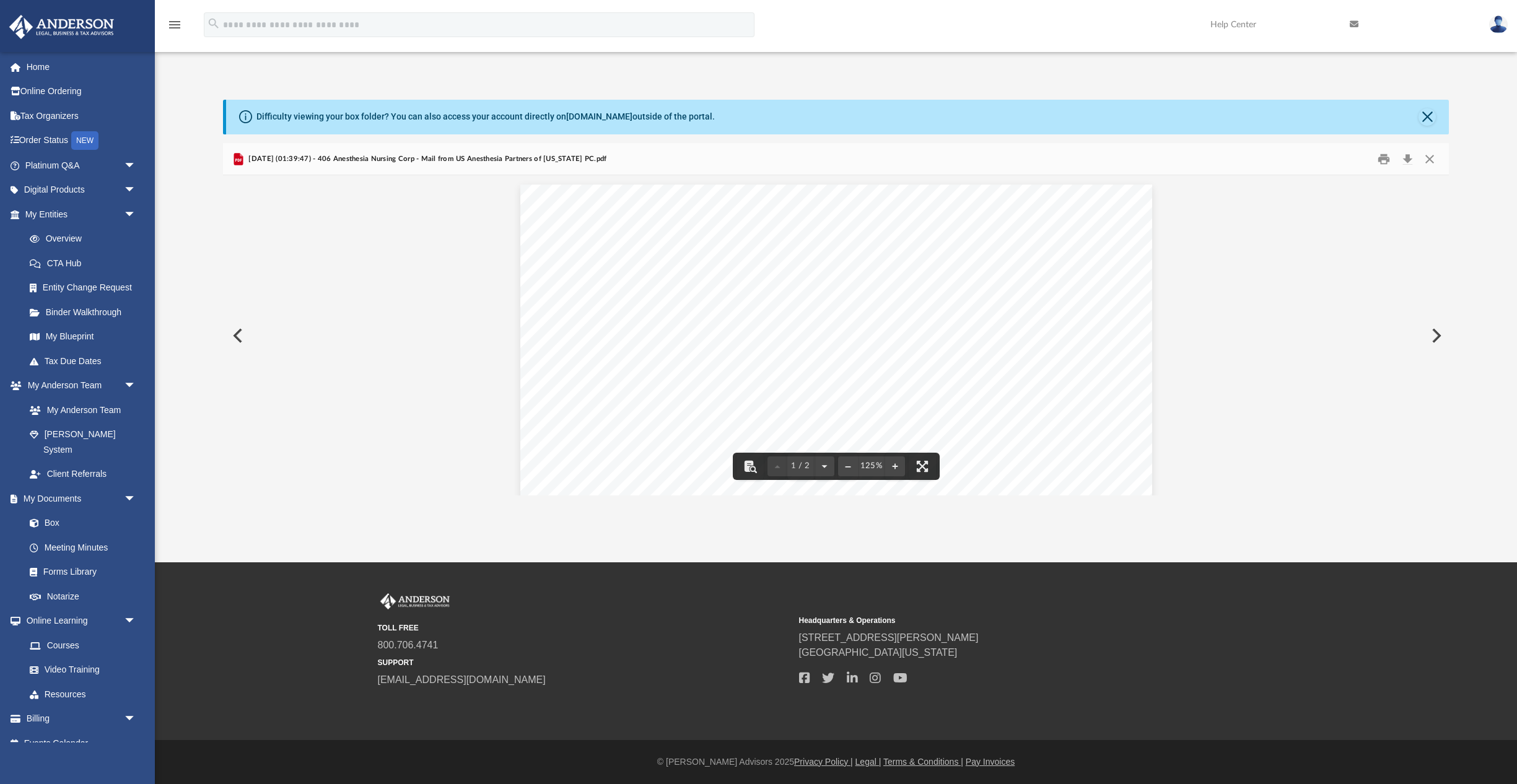
click at [1434, 330] on button "Preview" at bounding box center [1434, 335] width 28 height 35
click at [1433, 333] on button "Preview" at bounding box center [1434, 335] width 28 height 35
click at [1432, 336] on button "Preview" at bounding box center [1434, 335] width 28 height 35
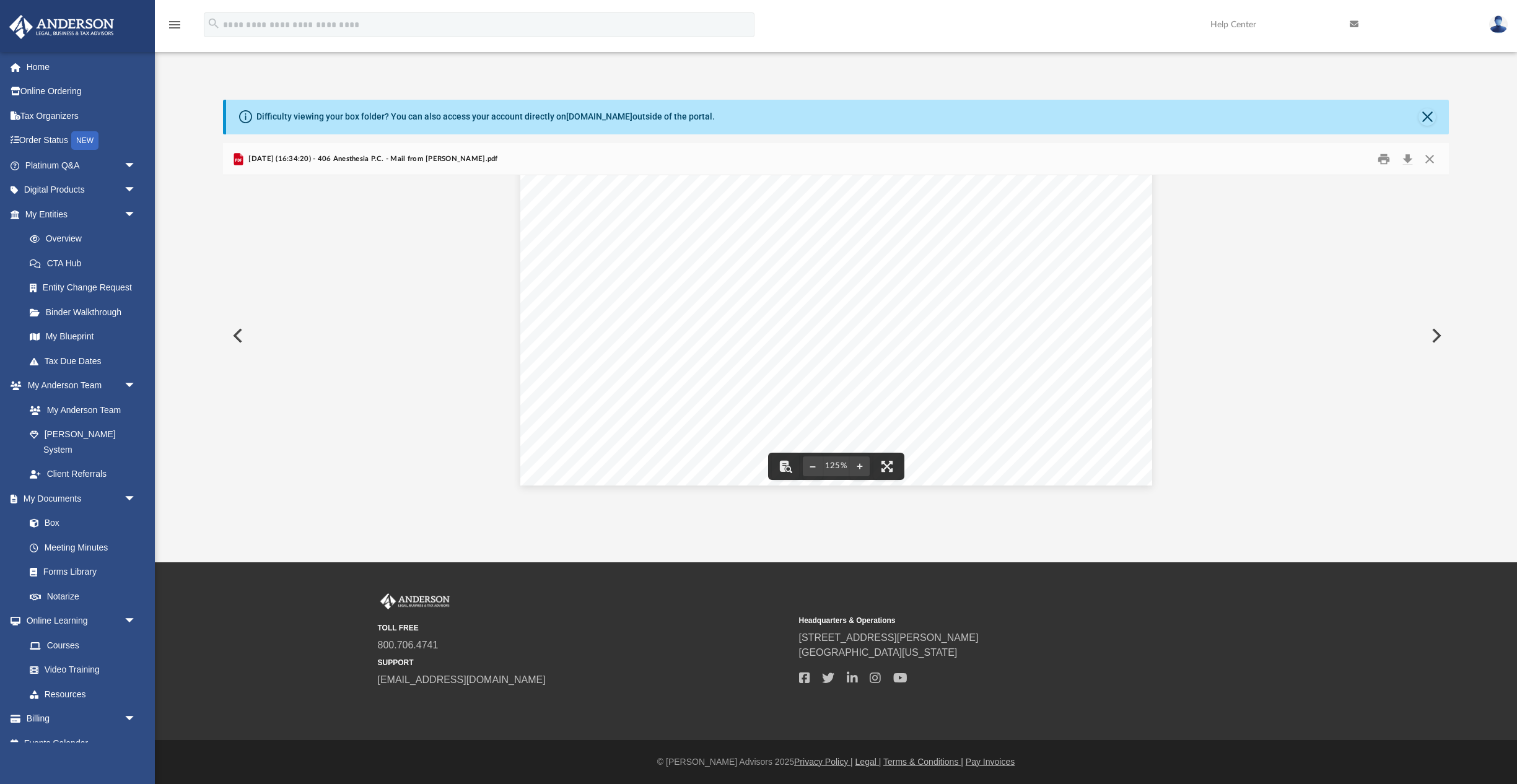
scroll to position [515, 0]
click at [1434, 339] on button "Preview" at bounding box center [1434, 335] width 28 height 35
click at [1408, 157] on button "Download" at bounding box center [1407, 158] width 23 height 19
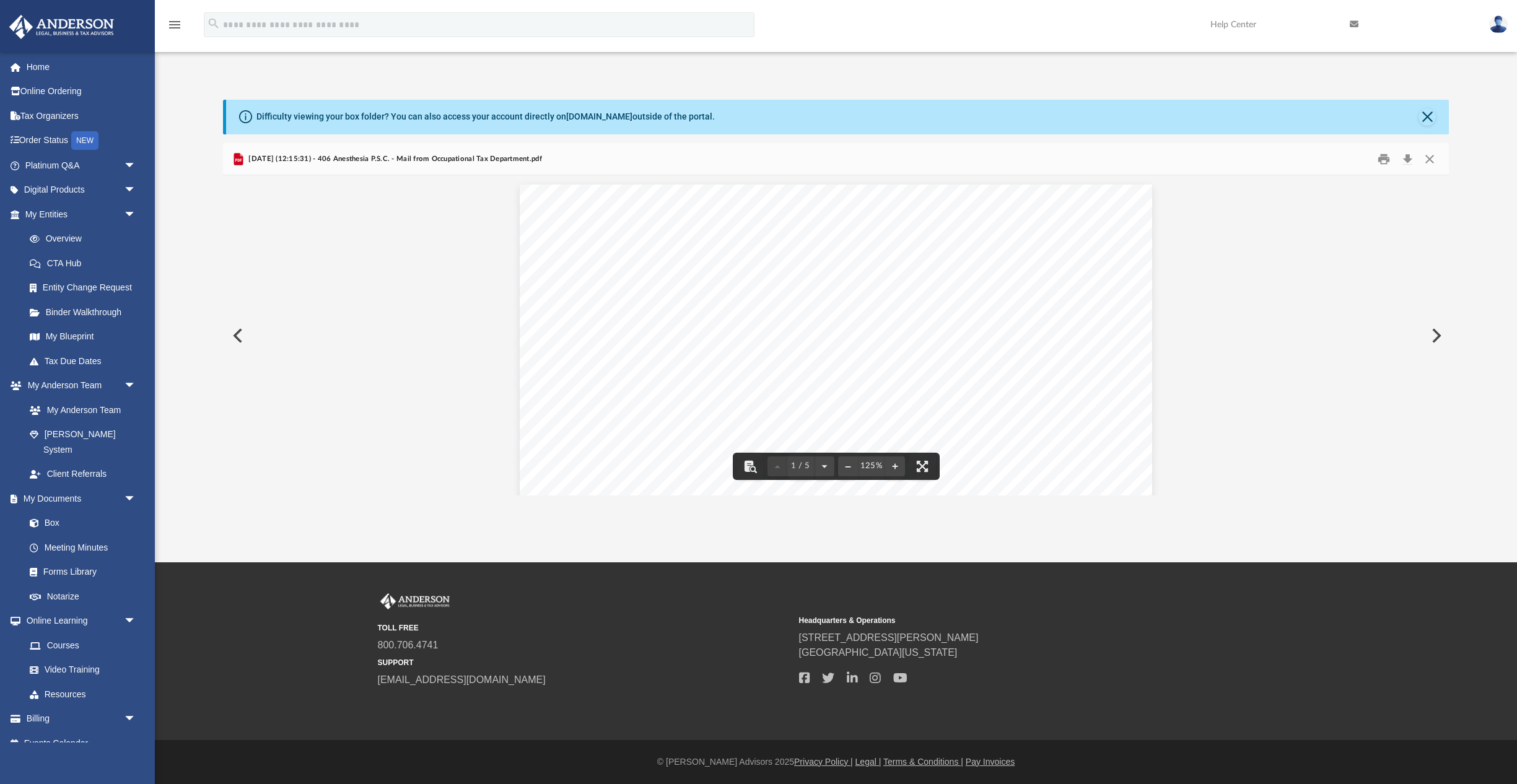
click at [1432, 332] on button "Preview" at bounding box center [1434, 335] width 28 height 35
click at [1443, 330] on button "Preview" at bounding box center [1434, 335] width 28 height 35
click at [1435, 335] on button "Preview" at bounding box center [1434, 335] width 28 height 35
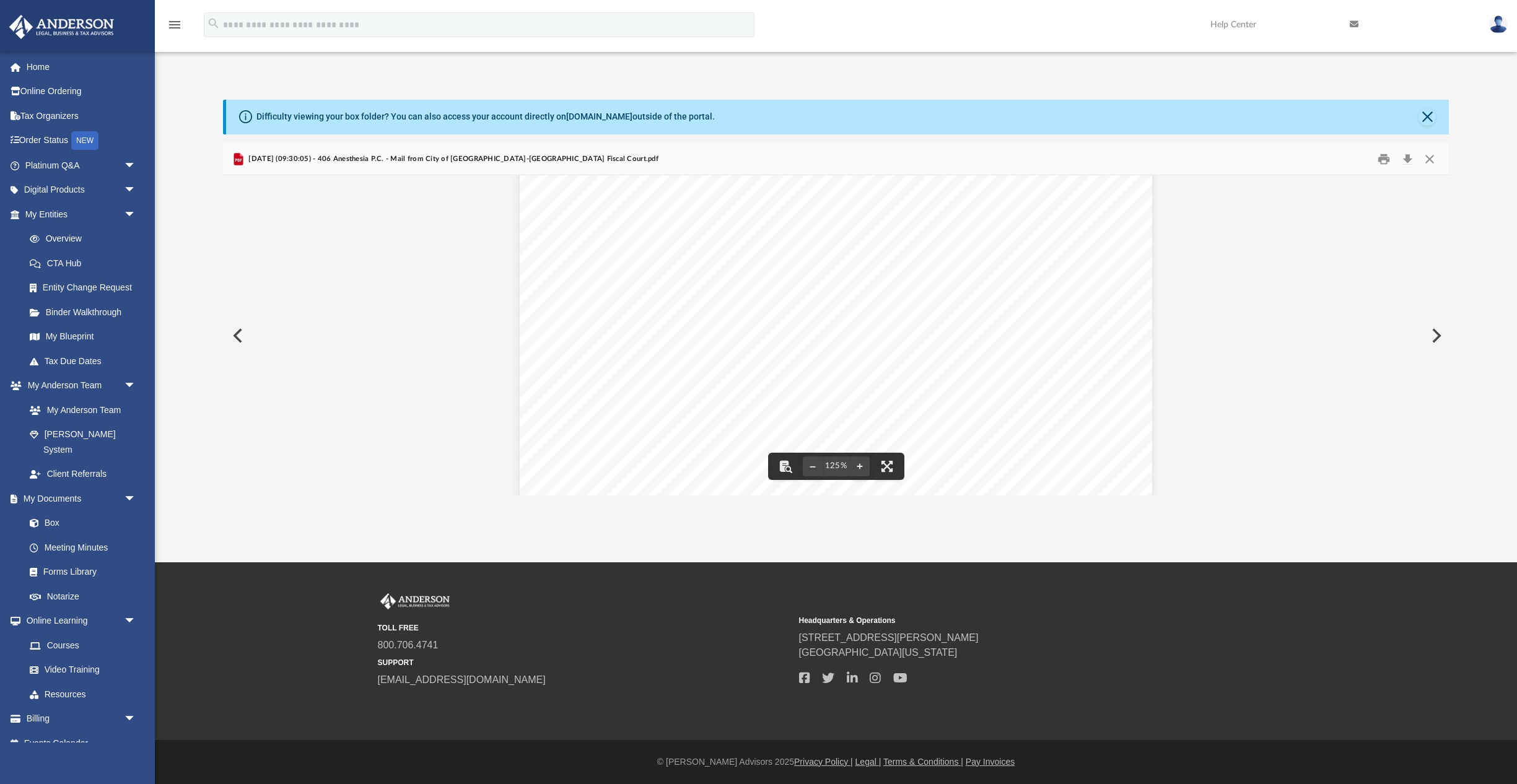
scroll to position [123, 0]
click at [1437, 337] on button "Preview" at bounding box center [1434, 335] width 28 height 35
click at [1435, 334] on button "Preview" at bounding box center [1434, 335] width 28 height 35
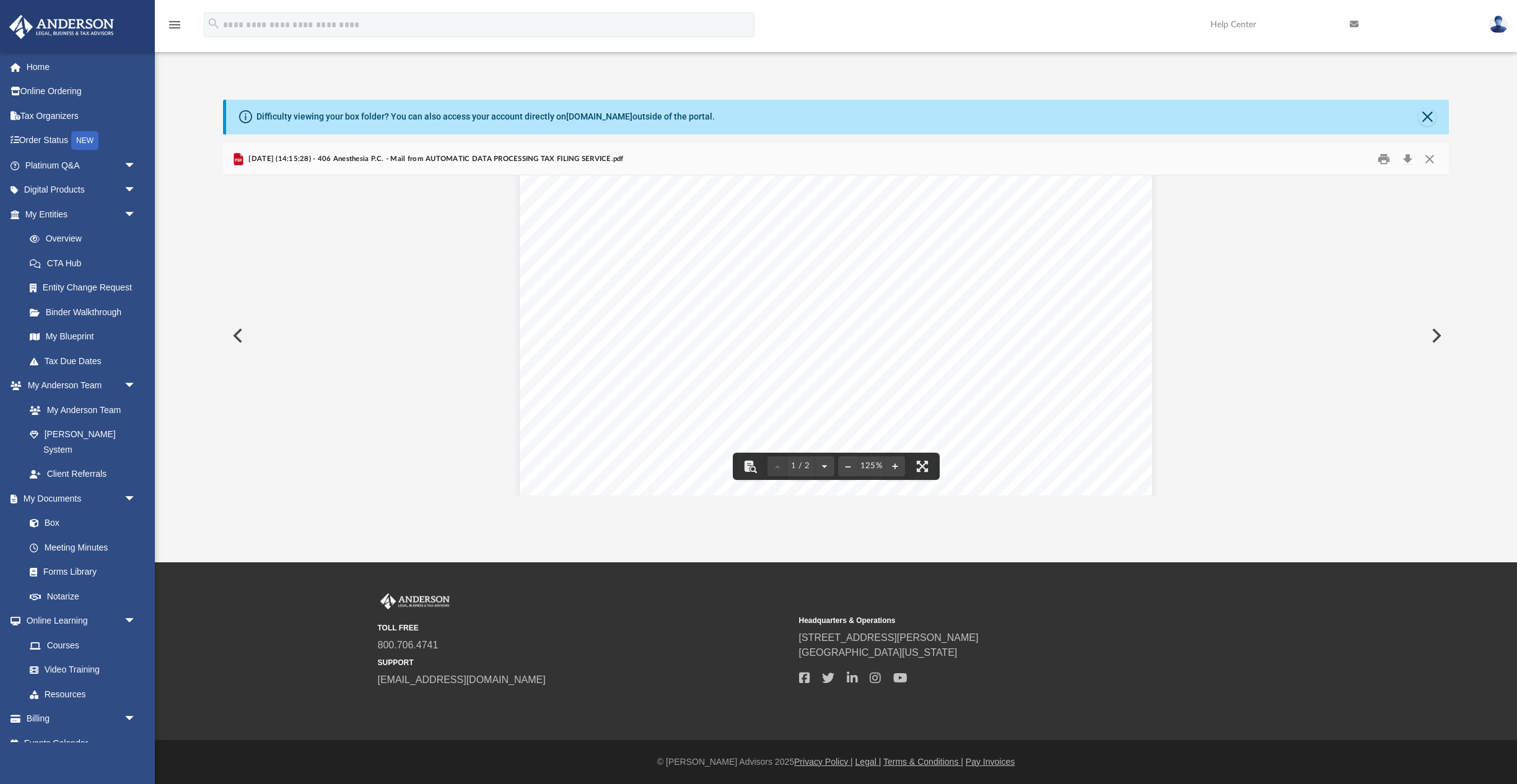
click at [1434, 336] on button "Preview" at bounding box center [1434, 335] width 28 height 35
click at [1410, 159] on button "Download" at bounding box center [1407, 158] width 23 height 19
click at [1237, 366] on div "Document Viewer" at bounding box center [836, 75] width 1225 height 4812
click at [1437, 333] on button "Preview" at bounding box center [1434, 335] width 28 height 35
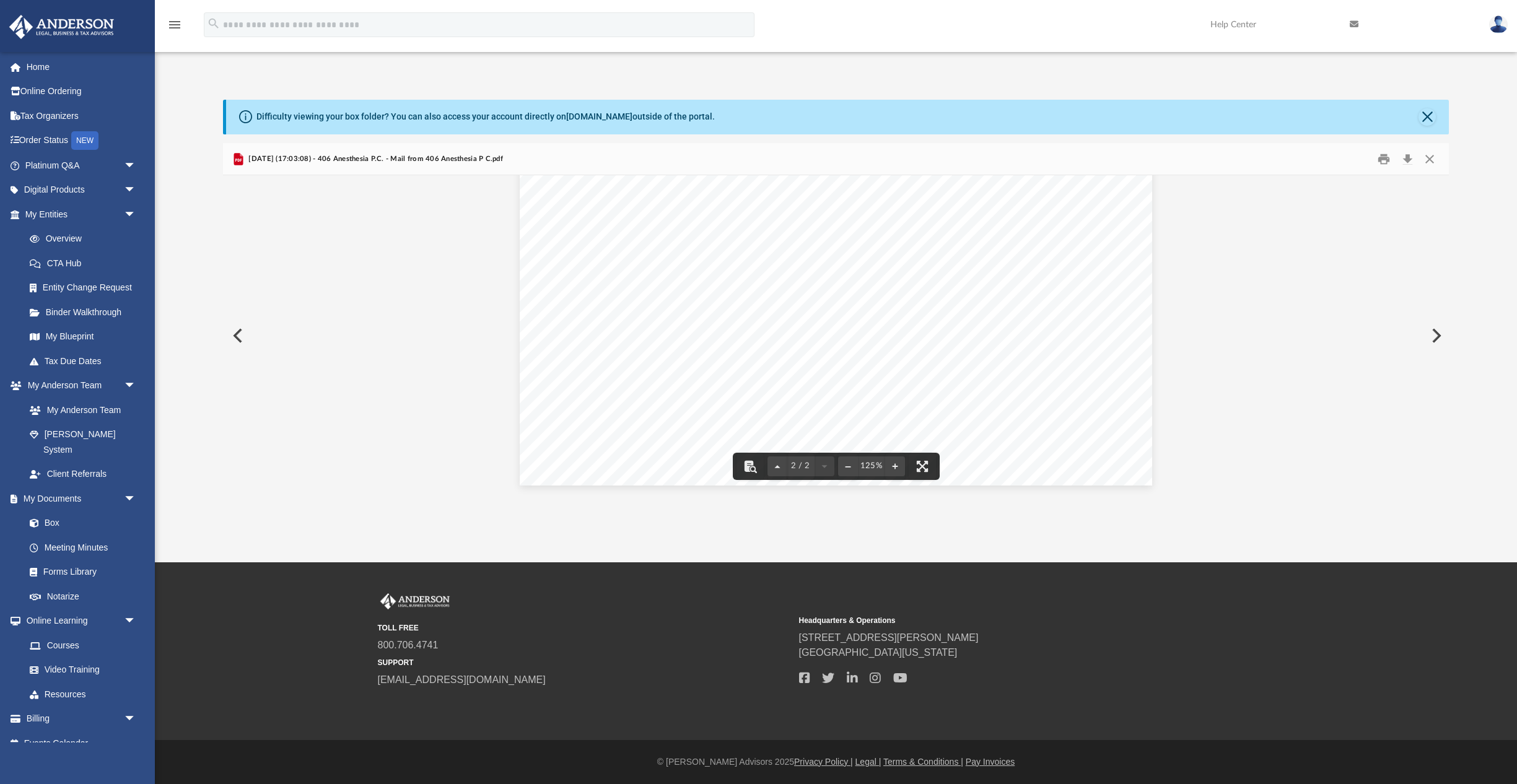
scroll to position [1354, 0]
click at [1439, 336] on button "Preview" at bounding box center [1434, 335] width 28 height 35
click at [1408, 158] on button "Download" at bounding box center [1407, 158] width 23 height 19
click at [1000, 403] on div "Page 2" at bounding box center [836, 385] width 637 height 815
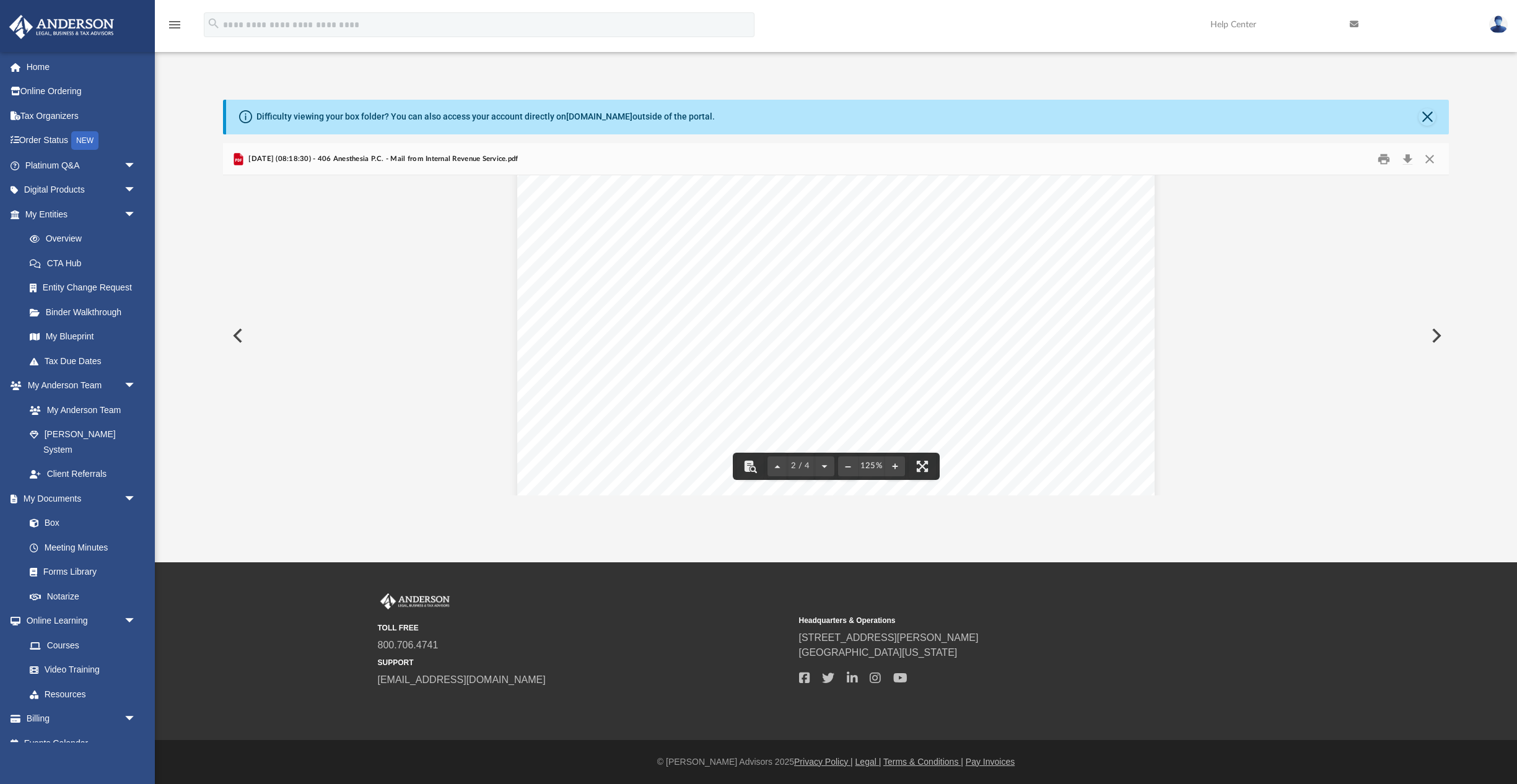
scroll to position [1220, 0]
click at [1437, 336] on button "Preview" at bounding box center [1434, 335] width 28 height 35
click at [1427, 113] on button "Close" at bounding box center [1427, 117] width 18 height 18
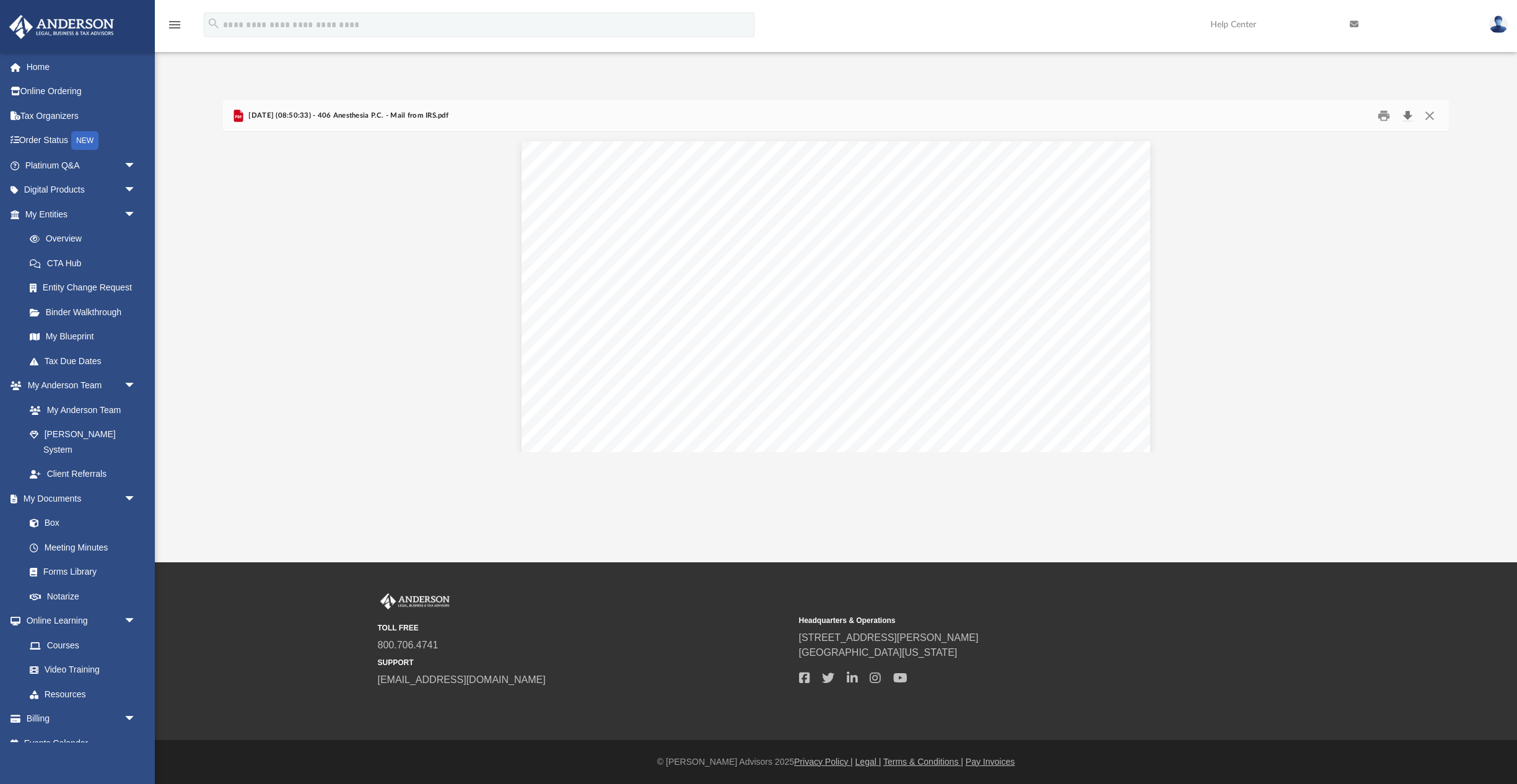
click at [1408, 113] on button "Download" at bounding box center [1407, 115] width 23 height 19
click at [1434, 296] on button "Preview" at bounding box center [1434, 292] width 28 height 35
click at [1442, 292] on button "Preview" at bounding box center [1434, 292] width 28 height 35
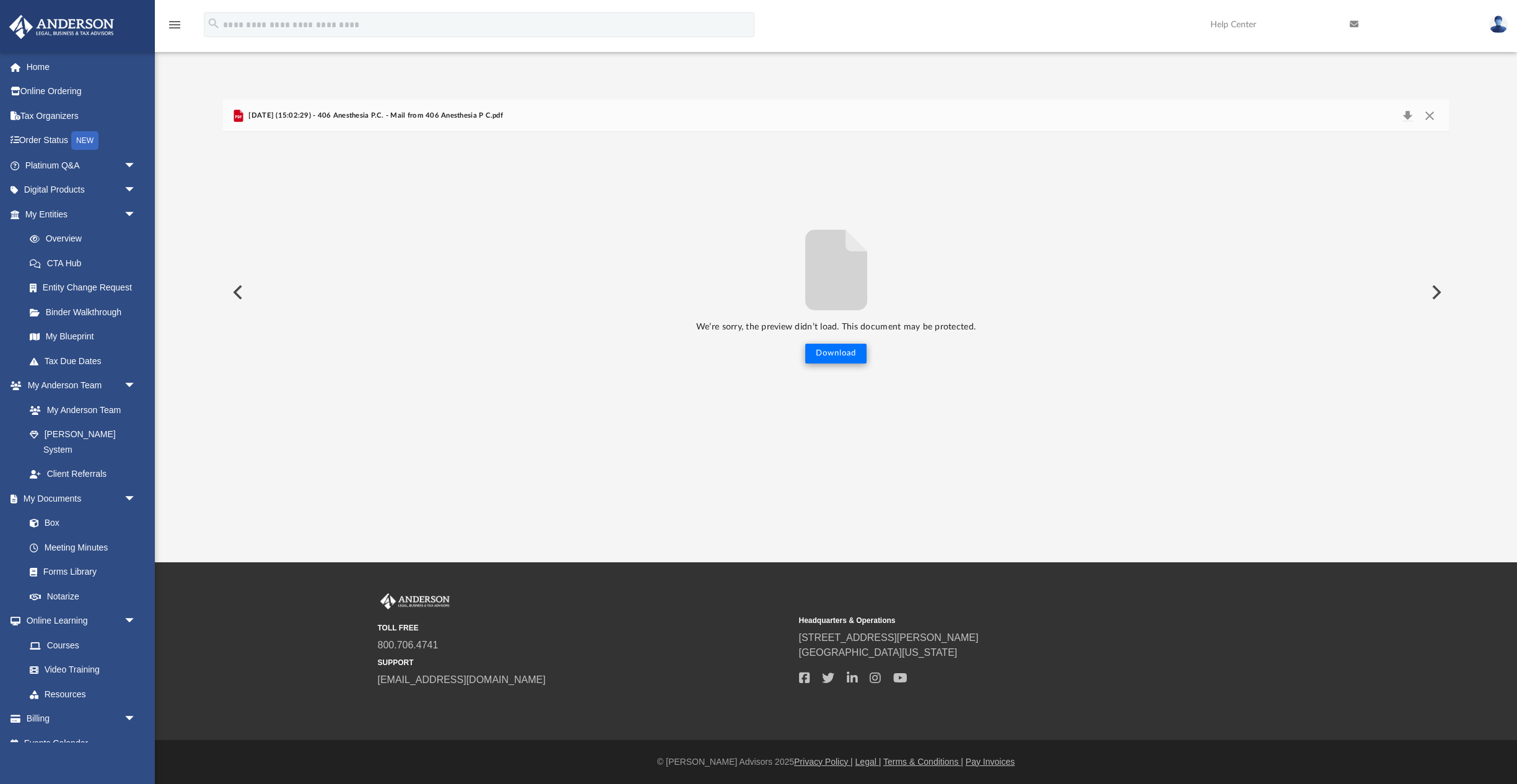
click at [838, 351] on button "Download" at bounding box center [836, 354] width 61 height 20
click at [1085, 366] on div "We’re sorry, the preview didn’t load. This document may be protected. Download" at bounding box center [836, 291] width 1225 height 320
click at [1438, 284] on button "Preview" at bounding box center [1434, 292] width 28 height 35
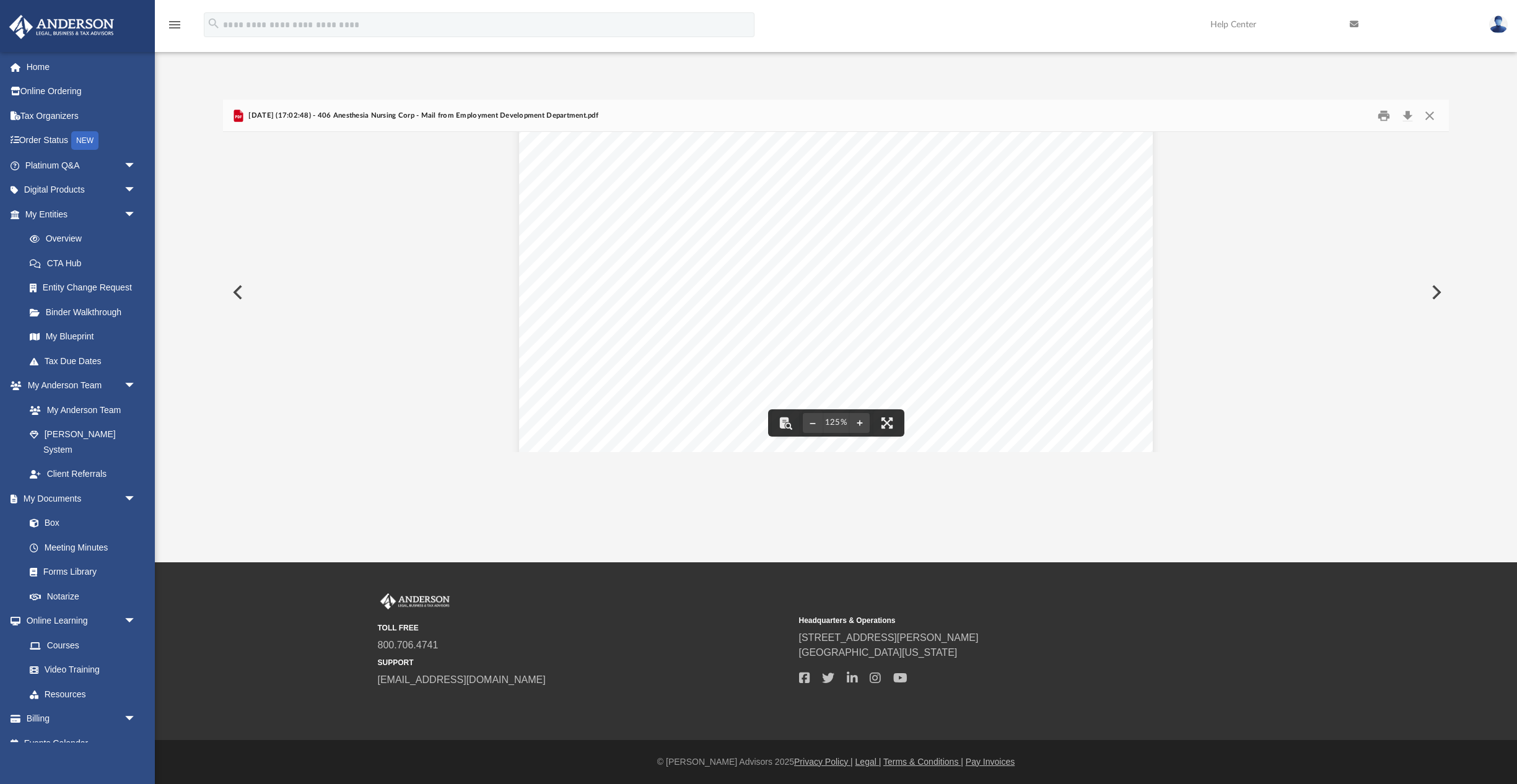
scroll to position [431, 0]
click at [1437, 289] on button "Preview" at bounding box center [1434, 292] width 28 height 35
click at [1437, 287] on button "Preview" at bounding box center [1434, 292] width 28 height 35
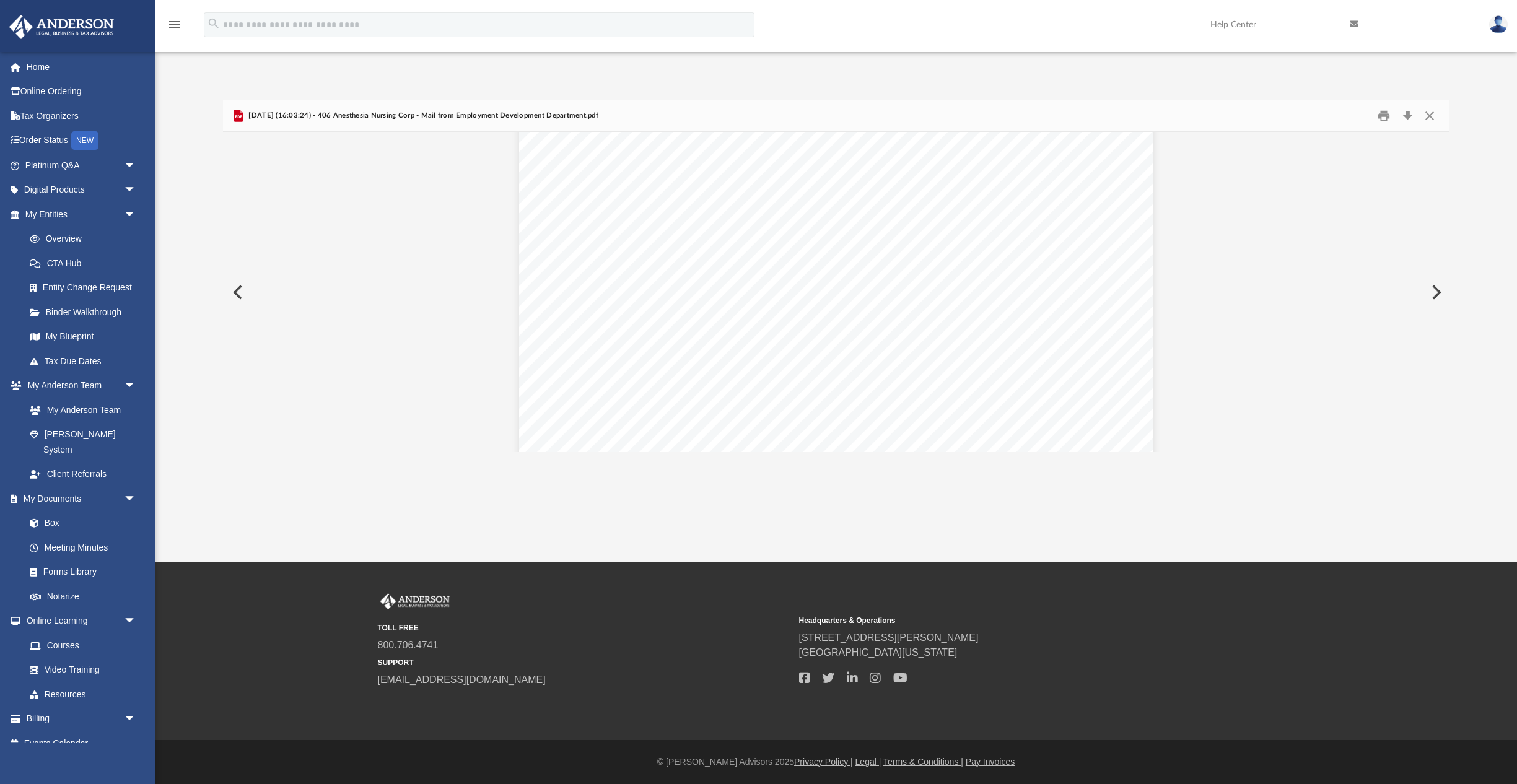
click at [1441, 290] on button "Preview" at bounding box center [1434, 292] width 28 height 35
click at [1404, 116] on button "Download" at bounding box center [1407, 115] width 23 height 19
click at [1435, 295] on button "Preview" at bounding box center [1434, 292] width 28 height 35
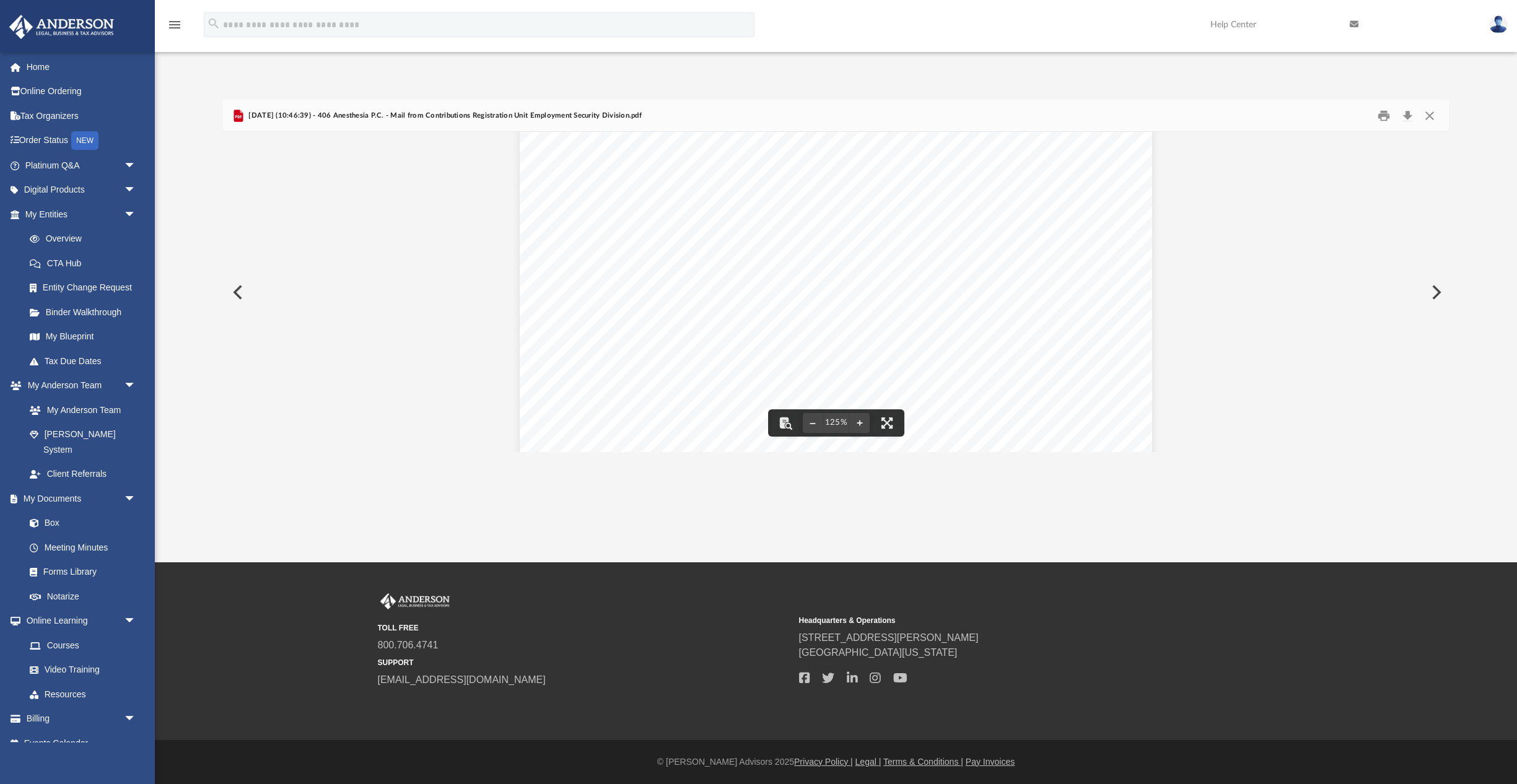
drag, startPoint x: 562, startPoint y: 146, endPoint x: 698, endPoint y: 310, distance: 213.1
click at [698, 312] on div "Page 1" at bounding box center [836, 273] width 633 height 814
click at [698, 310] on div "Page 1" at bounding box center [836, 273] width 633 height 814
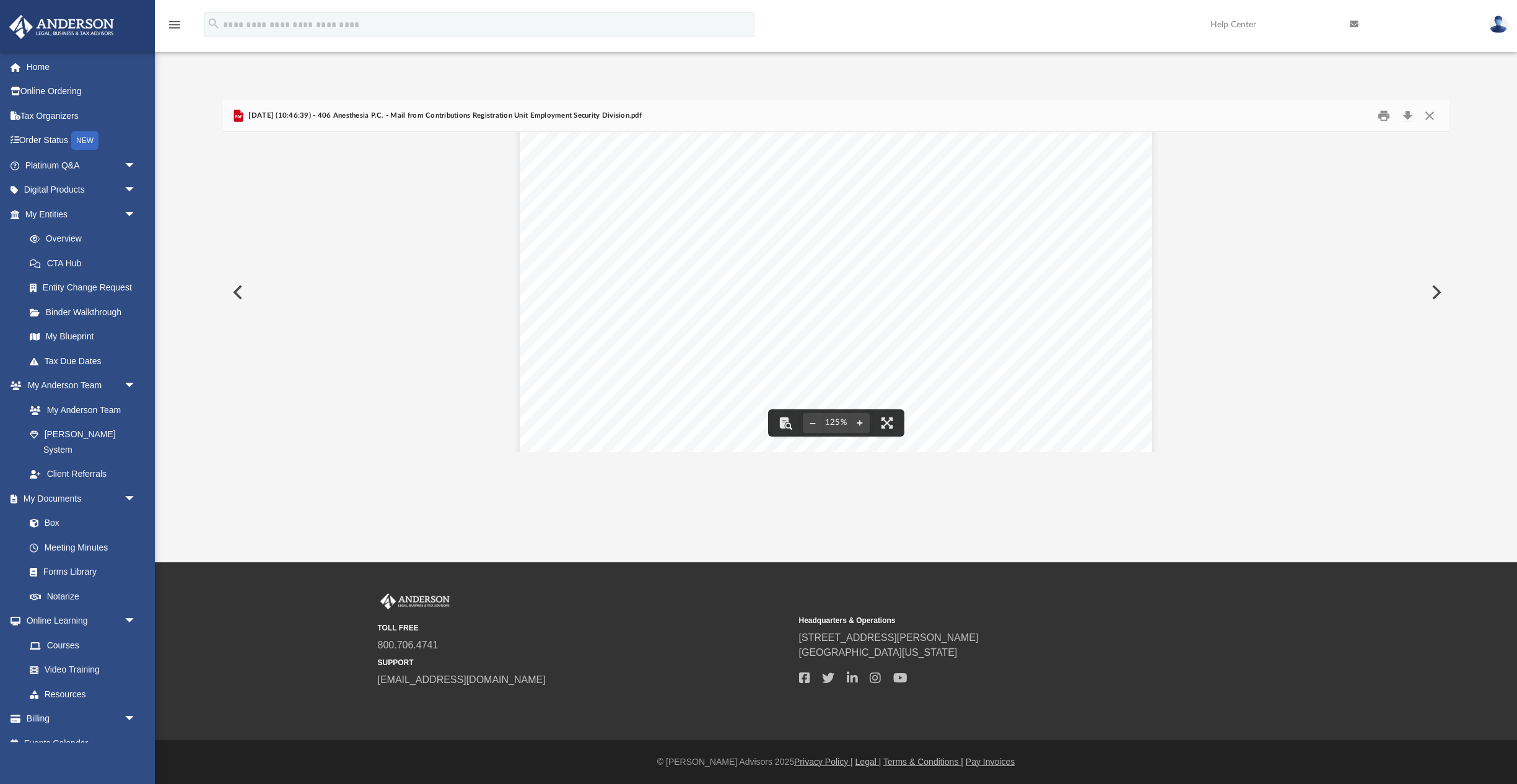
scroll to position [312, 0]
click at [1407, 114] on button "Download" at bounding box center [1407, 115] width 23 height 19
click at [1433, 289] on button "Preview" at bounding box center [1434, 292] width 28 height 35
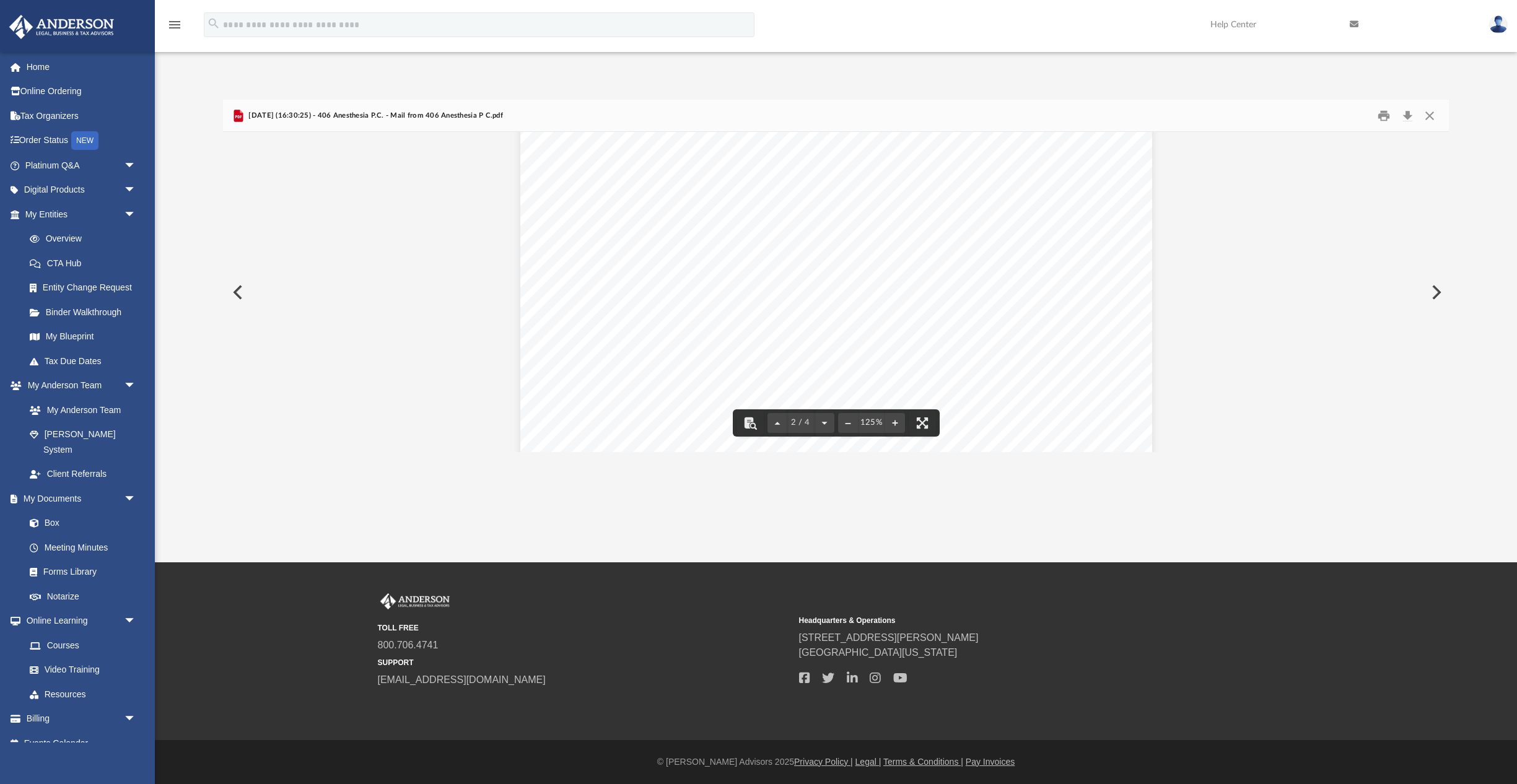
click at [1441, 291] on button "Preview" at bounding box center [1434, 292] width 28 height 35
click at [1437, 289] on button "Preview" at bounding box center [1434, 292] width 28 height 35
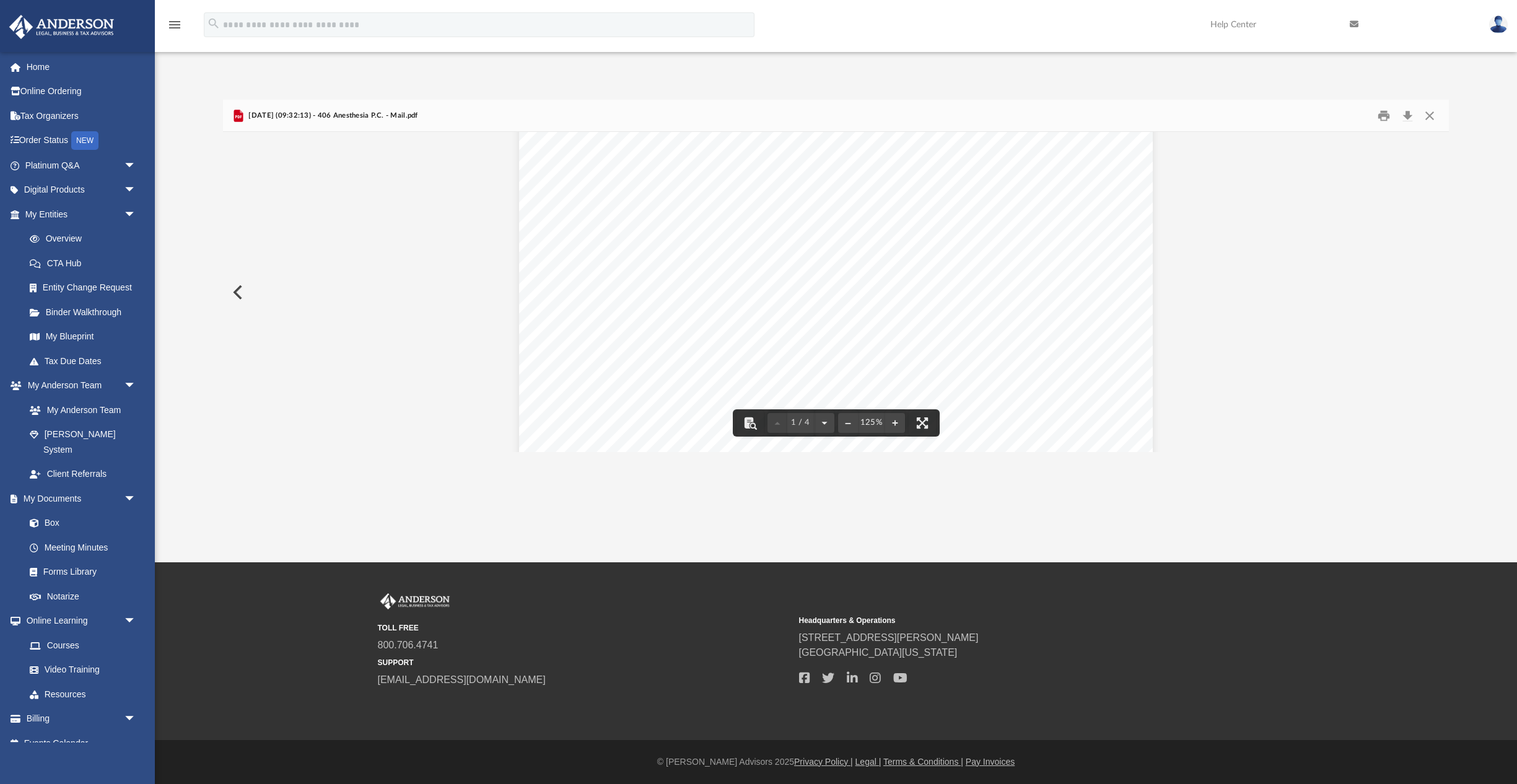
scroll to position [322, 0]
